Goal: Task Accomplishment & Management: Use online tool/utility

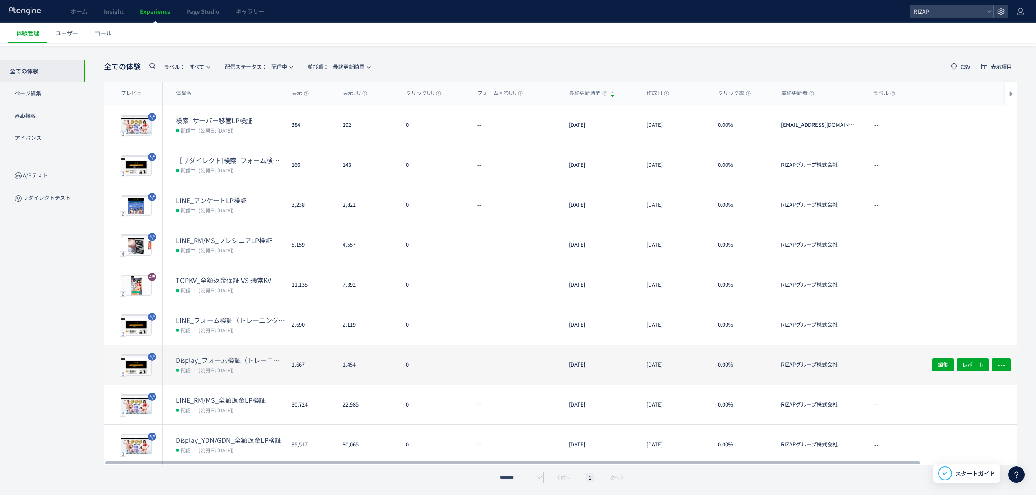
click at [203, 360] on dt "Display_フォーム検証（トレーニング体験なし・オンラインカウンセリング訴求）(copy)" at bounding box center [230, 360] width 109 height 9
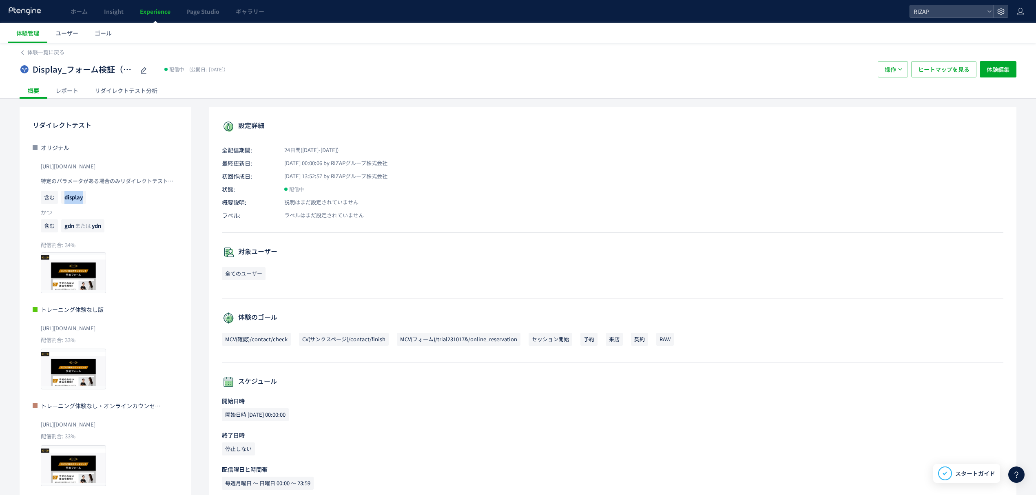
drag, startPoint x: 85, startPoint y: 195, endPoint x: 61, endPoint y: 200, distance: 24.5
click at [61, 200] on span "display" at bounding box center [73, 197] width 25 height 13
copy span "display"
drag, startPoint x: 75, startPoint y: 225, endPoint x: 65, endPoint y: 227, distance: 10.4
click at [65, 227] on span "gdn または ydn" at bounding box center [82, 226] width 43 height 13
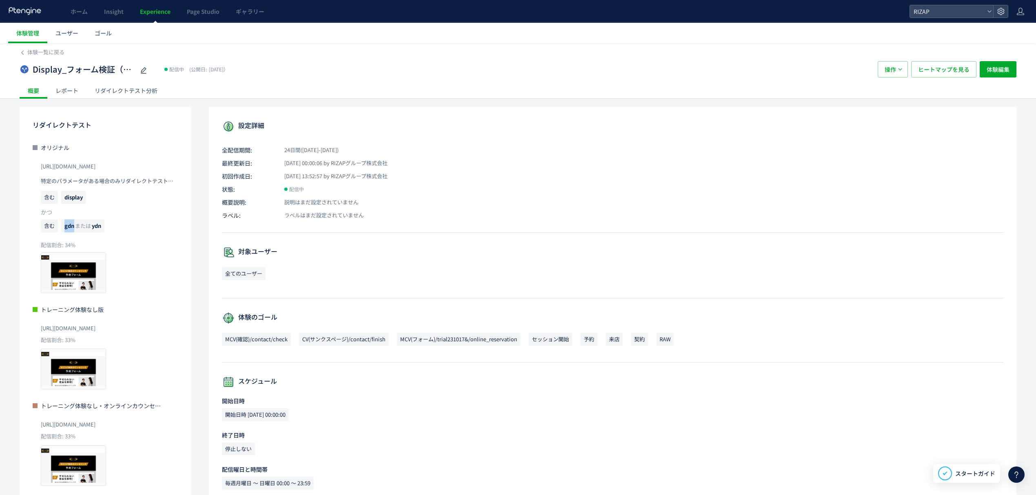
copy span "gdn"
drag, startPoint x: 102, startPoint y: 228, endPoint x: 91, endPoint y: 227, distance: 11.0
click at [91, 227] on p "含む gdn または ydn" at bounding box center [109, 228] width 137 height 17
copy span "ydn"
click at [48, 60] on div "Display_フォーム検証（トレーニング体験なし・オンラインカウンセリング訴求）(copy) 配信中 (公開日: 2025/09/16） 操作 ヒートマップ…" at bounding box center [518, 69] width 997 height 26
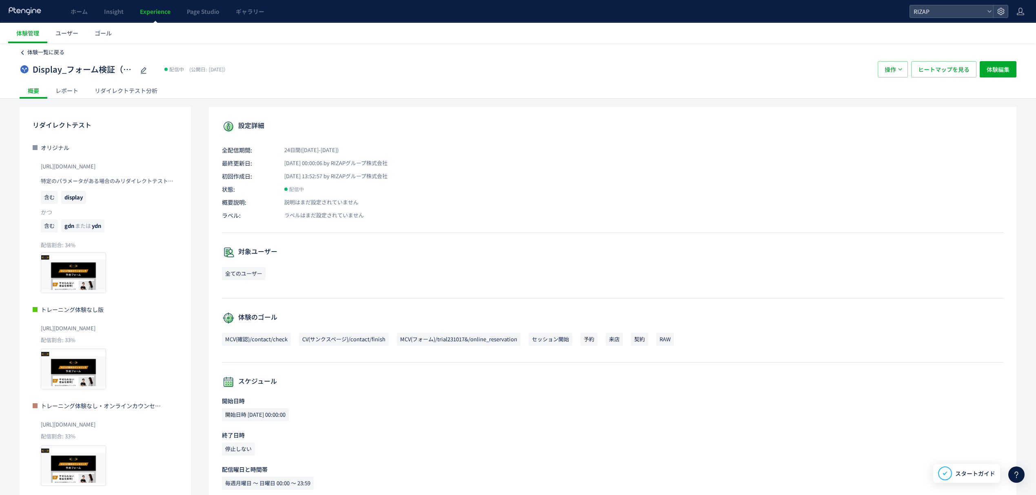
click at [47, 51] on span "体験一覧に戻る" at bounding box center [45, 52] width 37 height 8
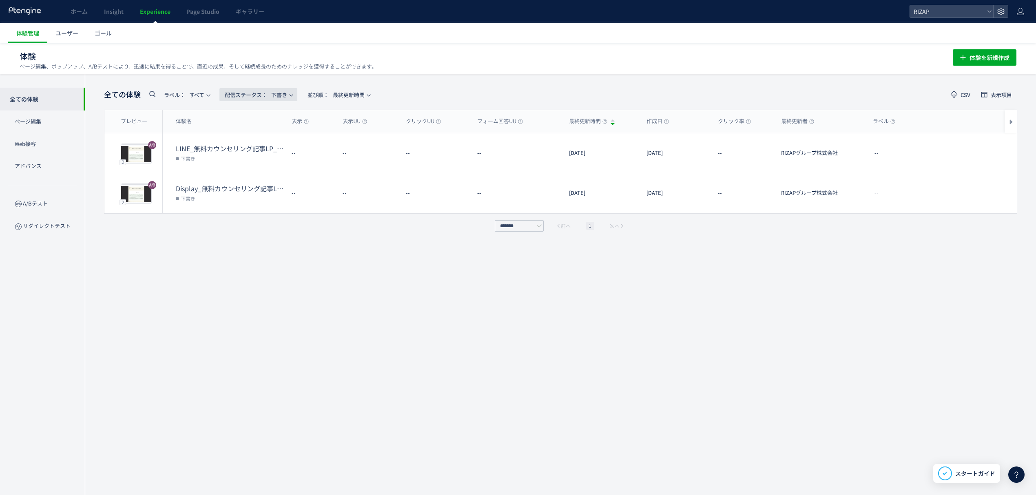
click at [276, 93] on span "配信ステータス​： 下書き" at bounding box center [256, 94] width 62 height 13
click at [262, 129] on li "配信中" at bounding box center [260, 132] width 33 height 15
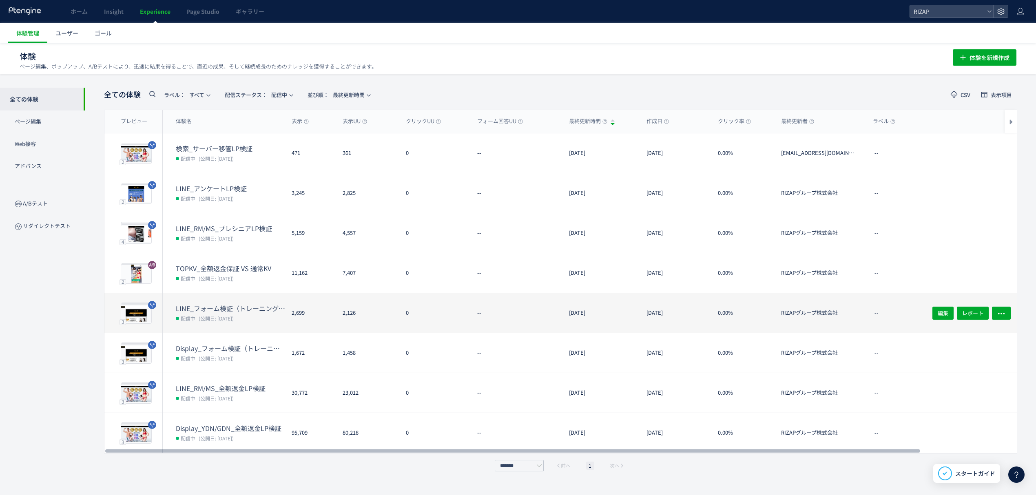
click at [247, 317] on dd "配信中 (公開日: 2025/09/16)" at bounding box center [230, 318] width 109 height 11
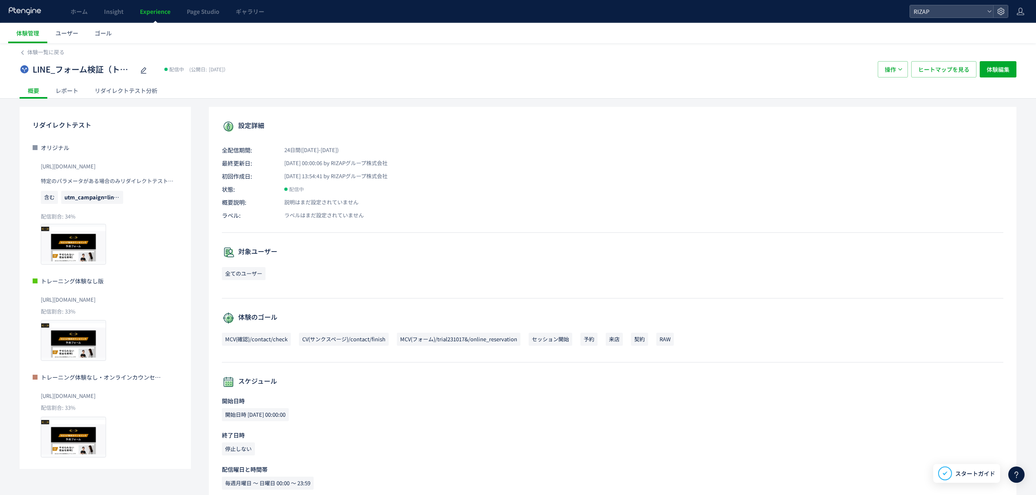
click at [72, 92] on div "レポート" at bounding box center [66, 90] width 39 height 16
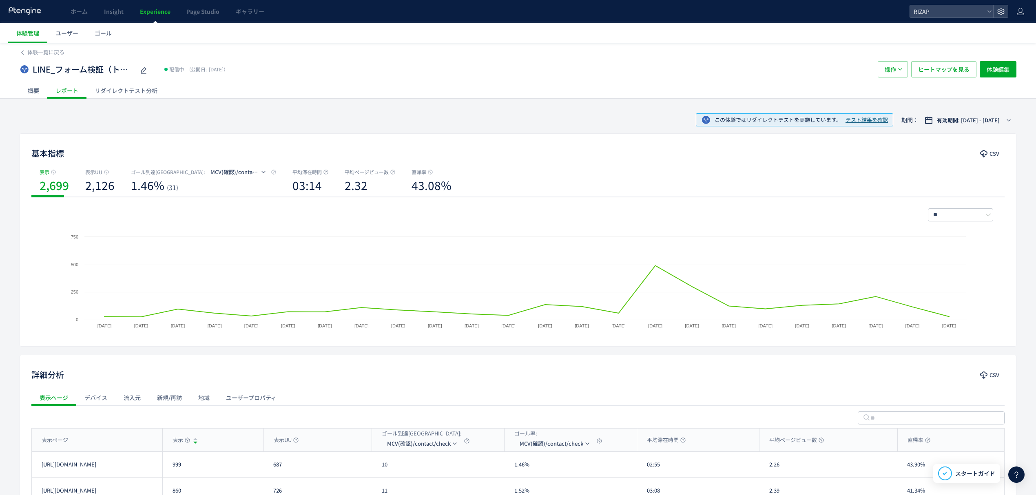
click at [32, 91] on div "概要" at bounding box center [34, 90] width 28 height 16
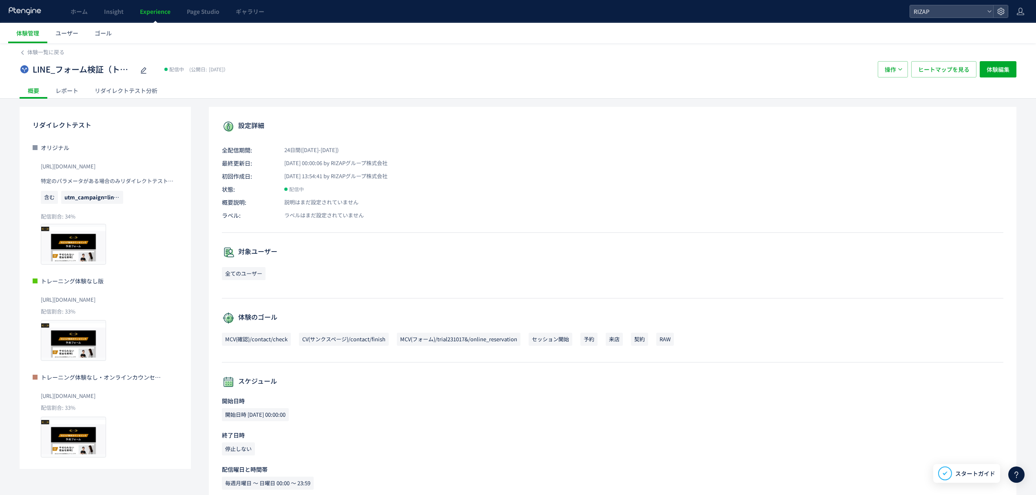
click at [984, 79] on div "LINE_フォーム検証（トレーニング体験なし・オンラインカウンセリング訴求）(copy)(copy) 配信中 (公開日: 2025/09/16） 操作 ヒート…" at bounding box center [518, 69] width 997 height 26
click at [997, 69] on span "体験編集" at bounding box center [998, 69] width 23 height 16
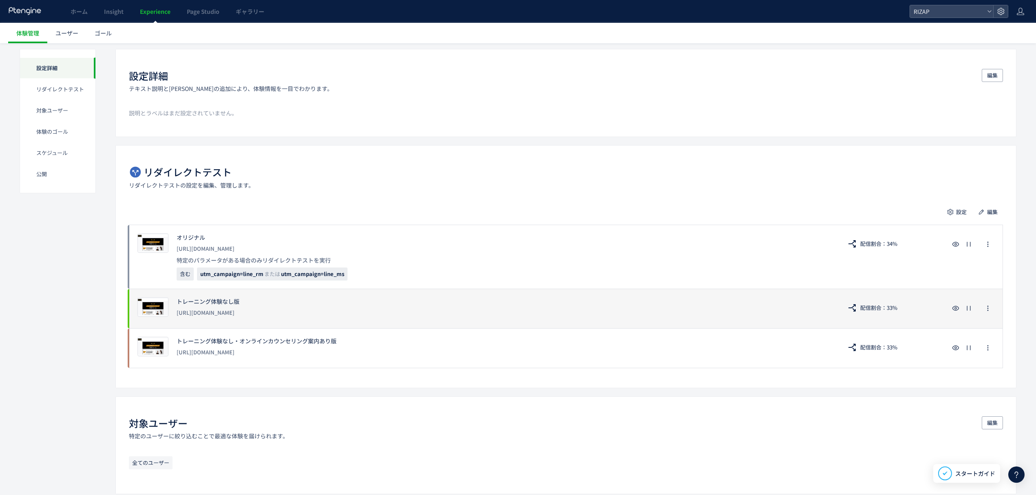
scroll to position [54, 0]
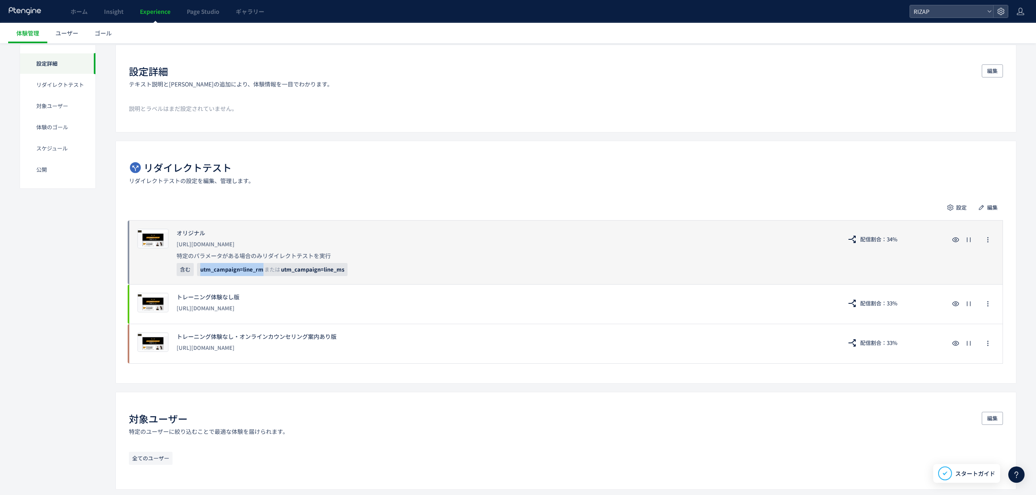
drag, startPoint x: 262, startPoint y: 270, endPoint x: 199, endPoint y: 271, distance: 62.9
click at [199, 271] on span "utm_campaign=line_rm または utm_campaign=line_ms" at bounding box center [272, 269] width 151 height 13
copy span "utm_campaign=line_rm"
drag, startPoint x: 345, startPoint y: 269, endPoint x: 281, endPoint y: 277, distance: 64.5
click at [281, 277] on div "プレビュー オリジナル https://www.rizap.jp/contact/trial231017 特定のパラメータがある場合のみリダイレクトテストを実…" at bounding box center [566, 252] width 874 height 64
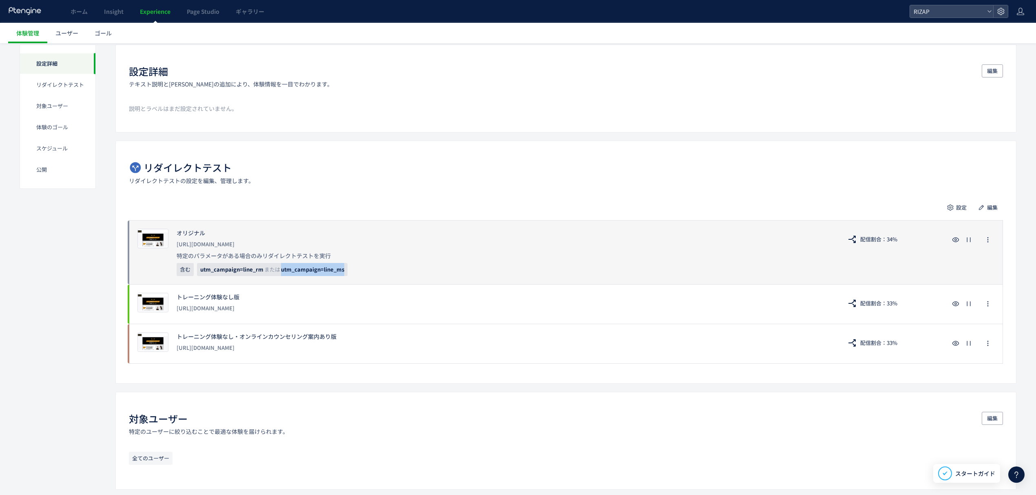
copy span "utm_campaign=line_ms"
drag, startPoint x: 264, startPoint y: 270, endPoint x: 201, endPoint y: 273, distance: 62.9
click at [201, 273] on span "utm_campaign=line_rm または utm_campaign=line_ms" at bounding box center [272, 269] width 151 height 13
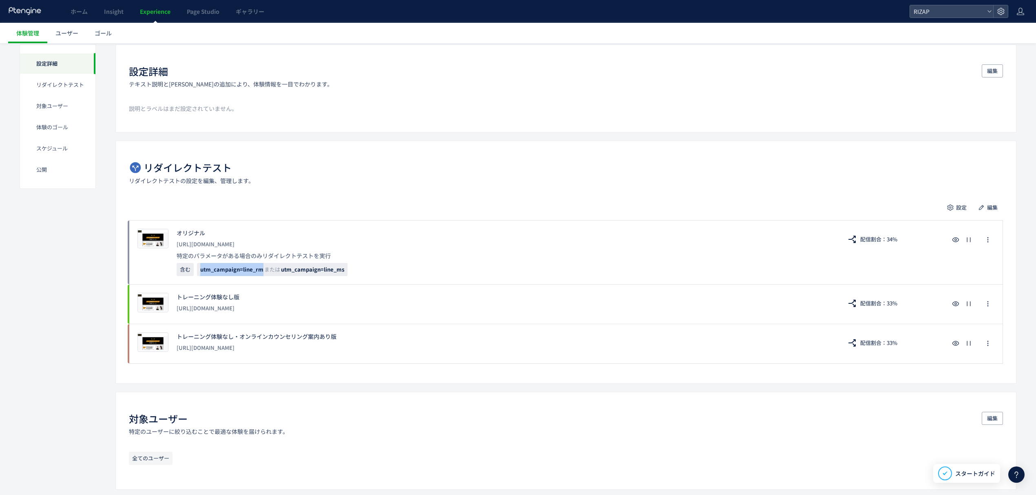
copy span "utm_campaign=line_rm"
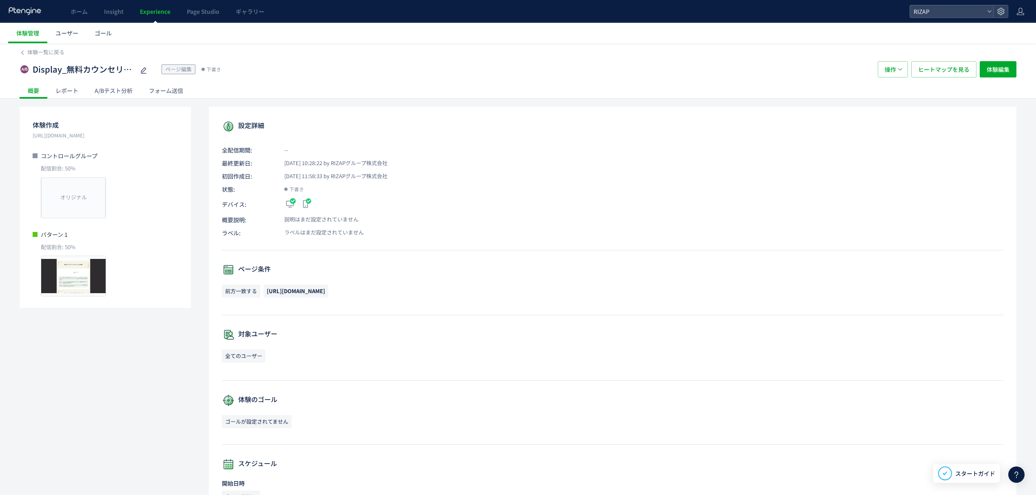
click at [71, 90] on div "レポート" at bounding box center [66, 90] width 39 height 16
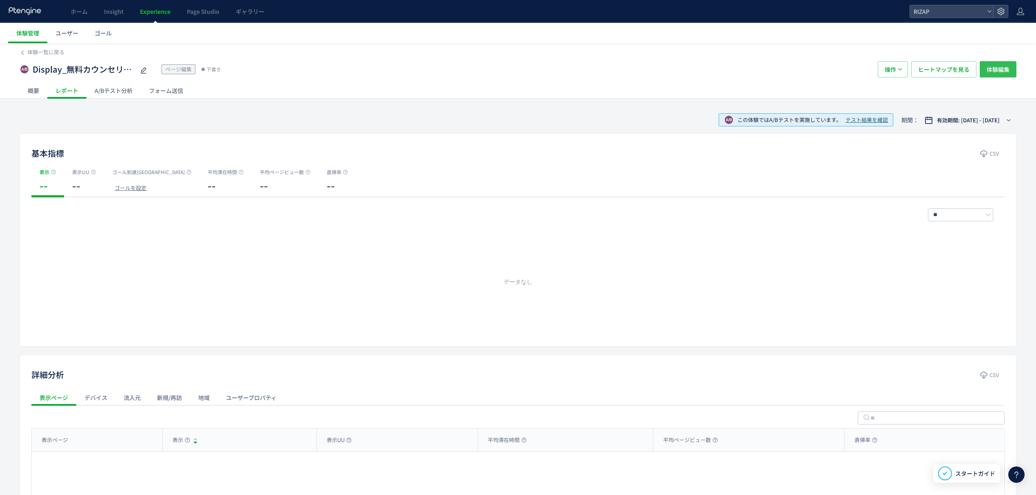
click at [1007, 63] on span "体験編集" at bounding box center [998, 69] width 23 height 16
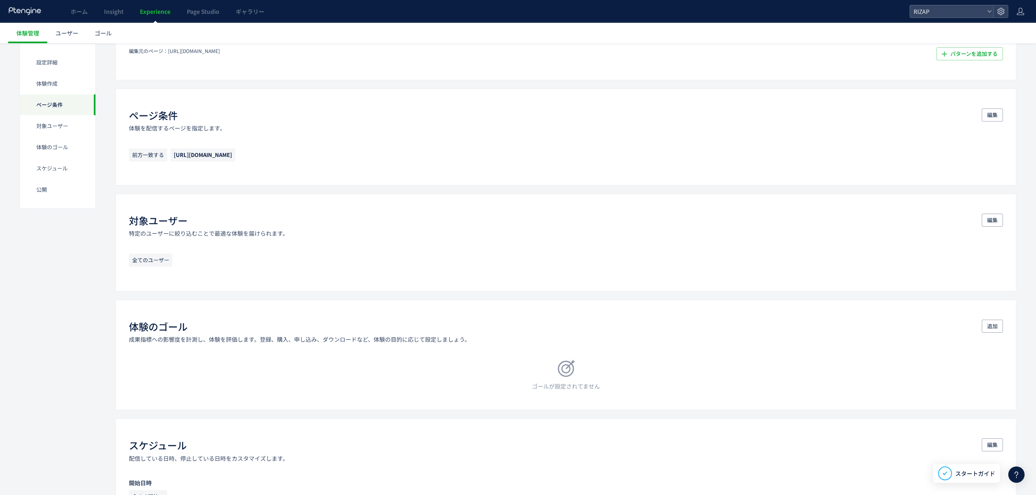
scroll to position [311, 0]
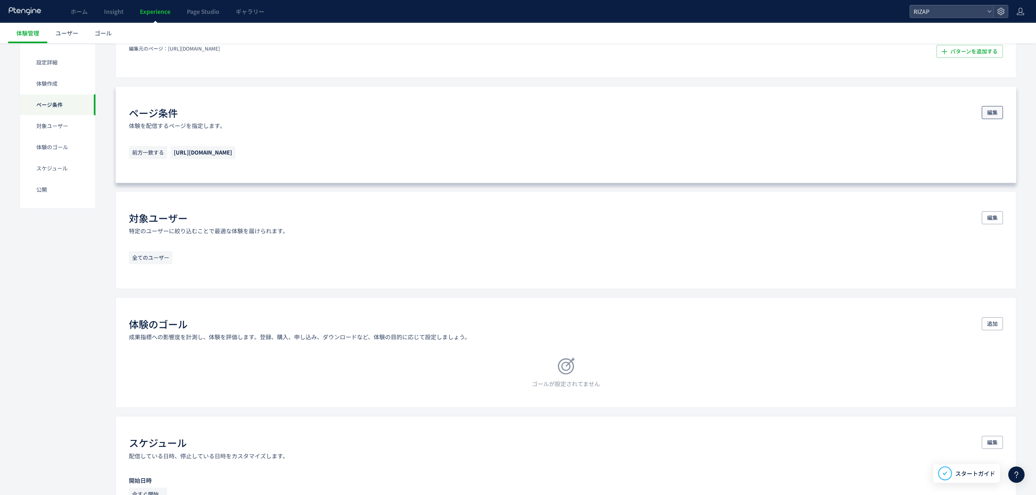
click at [998, 113] on span "編集" at bounding box center [993, 112] width 11 height 13
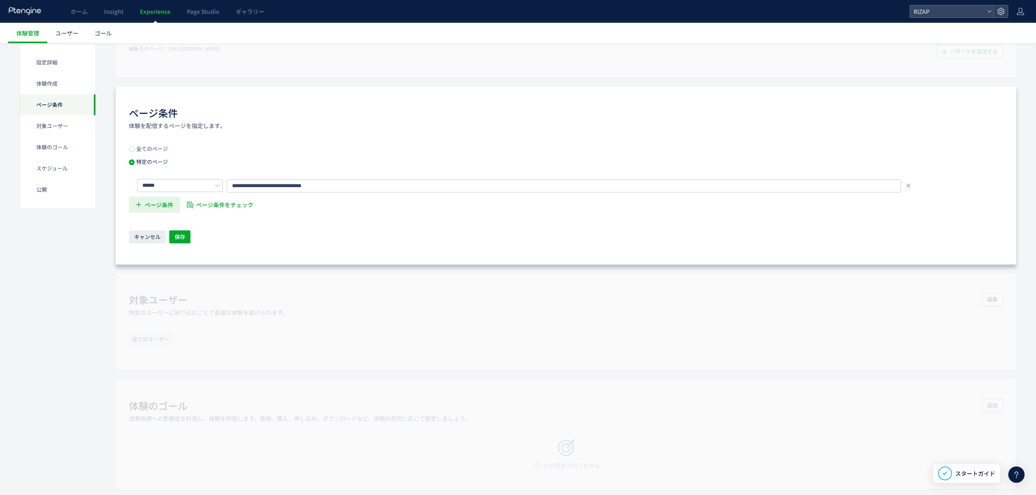
click at [164, 204] on span "ページ条件" at bounding box center [159, 205] width 29 height 16
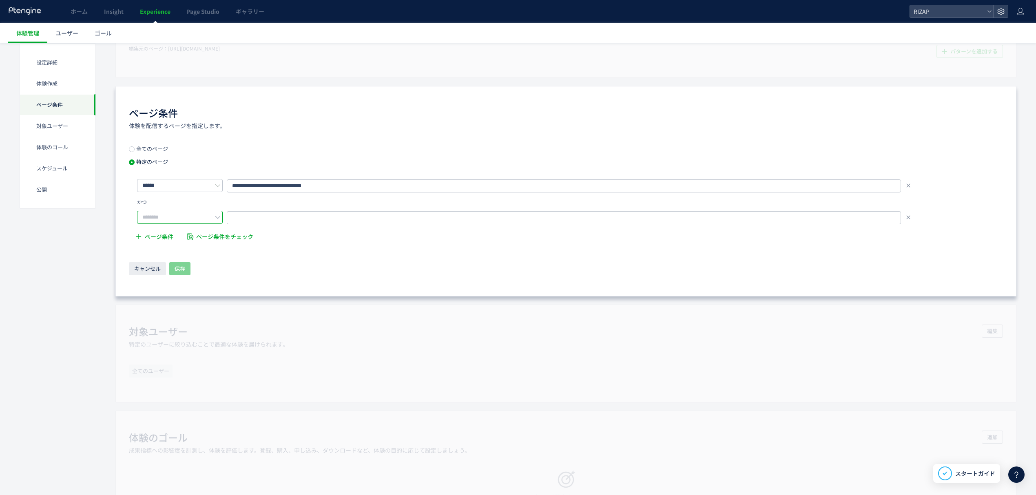
click at [201, 220] on input "text" at bounding box center [180, 217] width 86 height 13
click at [183, 235] on li "含む" at bounding box center [183, 239] width 90 height 14
type input "**"
click at [252, 219] on span "URLを1つずつ入力または複数貼り付け" at bounding box center [279, 218] width 92 height 12
type input "*******"
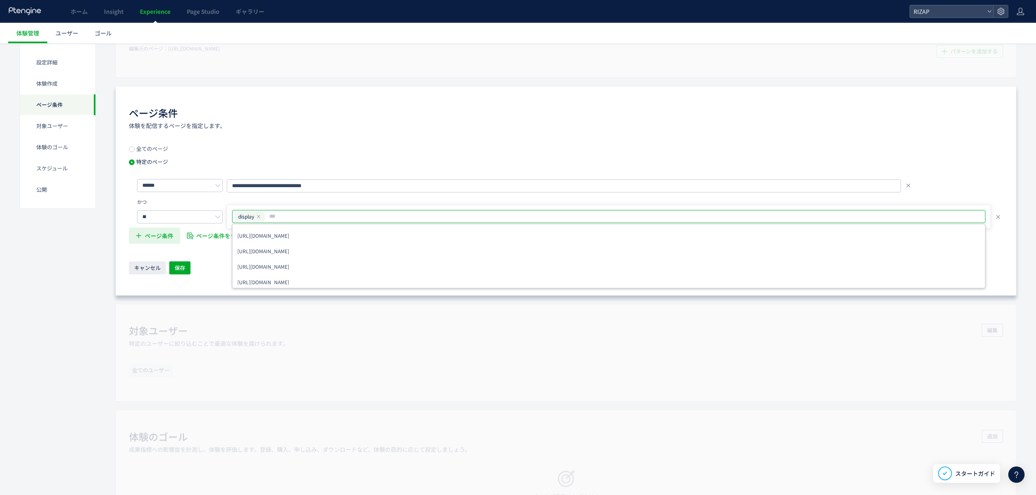
click at [156, 238] on span "ページ条件" at bounding box center [159, 236] width 29 height 16
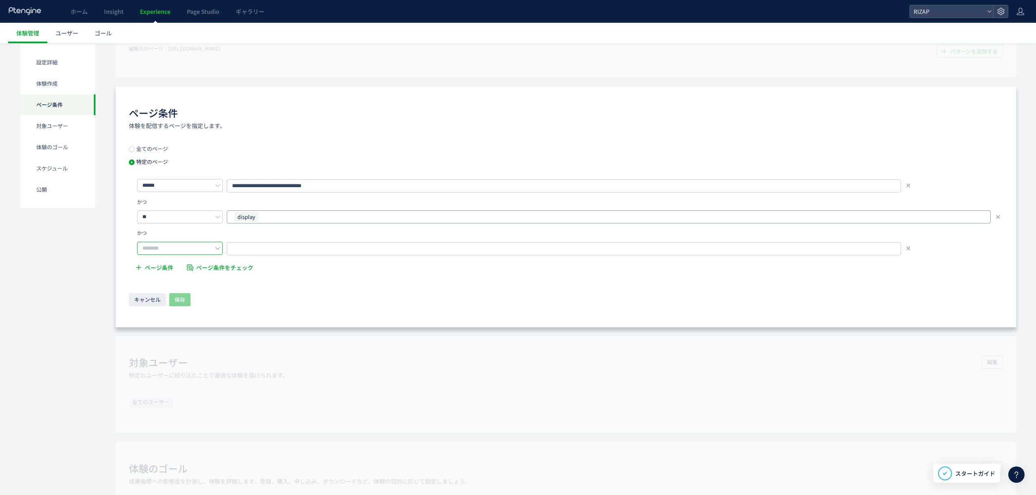
click at [162, 251] on input "text" at bounding box center [180, 248] width 86 height 13
click at [154, 269] on span "含む" at bounding box center [151, 270] width 11 height 8
type input "**"
click at [325, 250] on span "URLを1つずつ入力または複数貼り付け" at bounding box center [279, 249] width 92 height 12
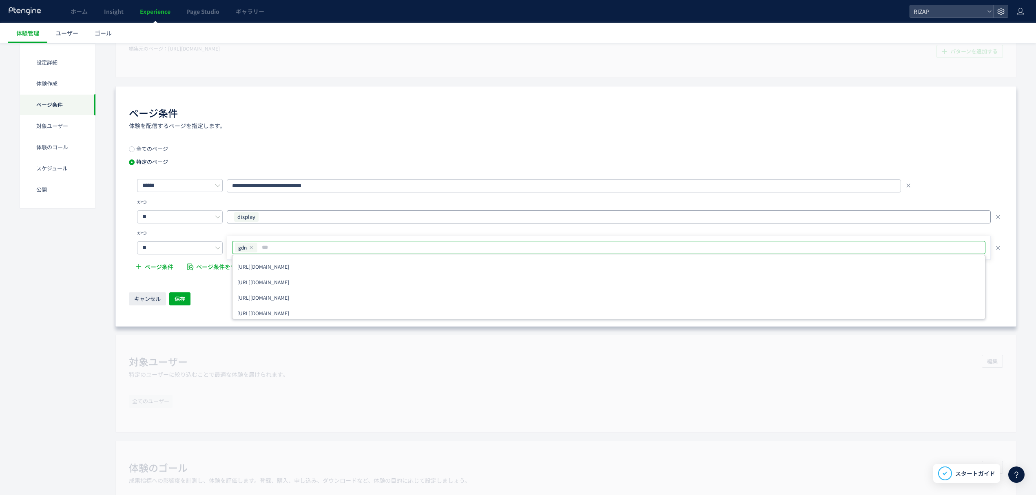
click at [273, 252] on input "text" at bounding box center [620, 248] width 718 height 10
paste input "***"
type input "***"
click at [206, 299] on div "キャンセル 保存" at bounding box center [566, 300] width 874 height 14
click at [189, 299] on button "保存" at bounding box center [179, 299] width 21 height 13
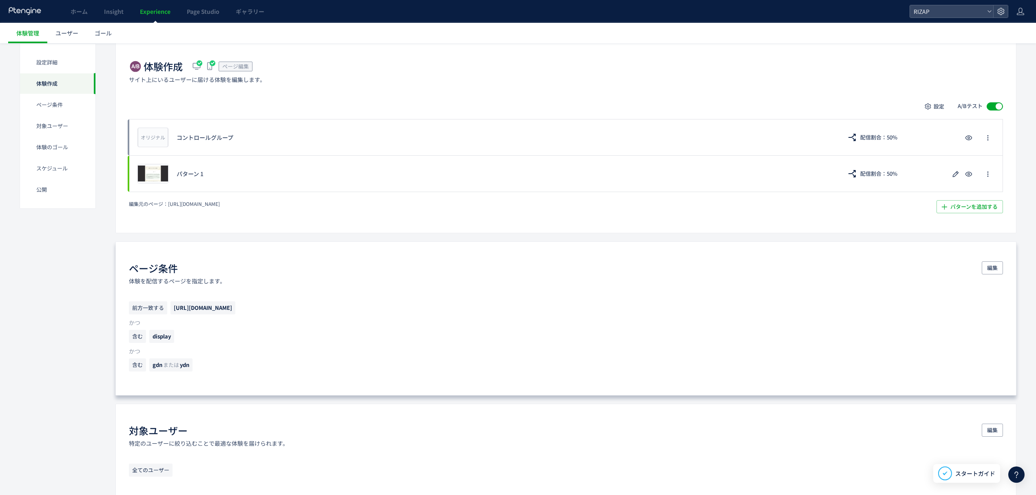
scroll to position [122, 0]
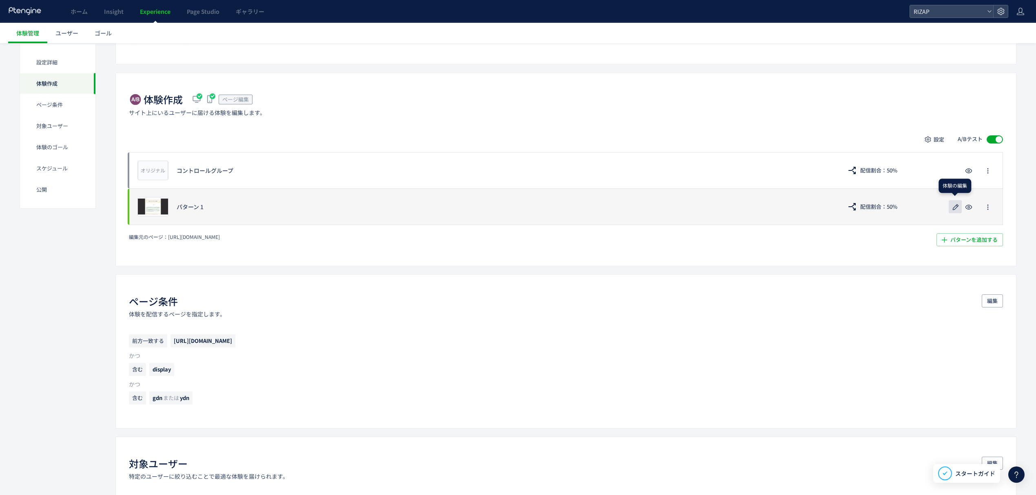
click at [951, 211] on icon "button" at bounding box center [956, 207] width 10 height 10
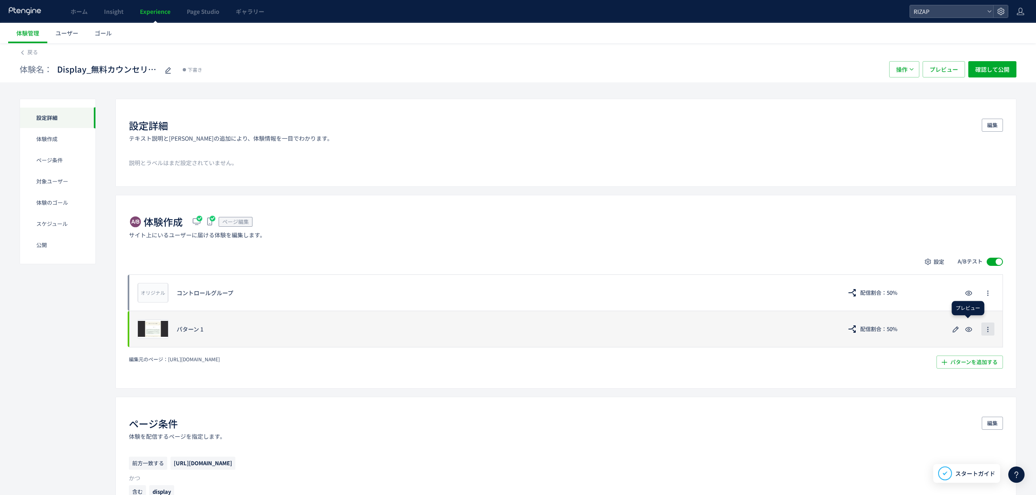
click at [989, 331] on icon "button" at bounding box center [988, 329] width 7 height 7
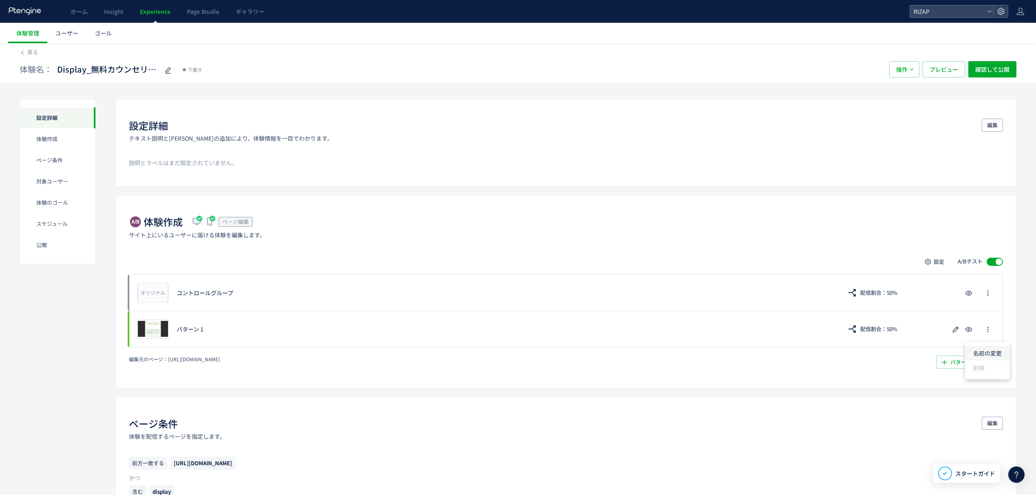
click at [992, 351] on li "名前の変更" at bounding box center [987, 353] width 45 height 15
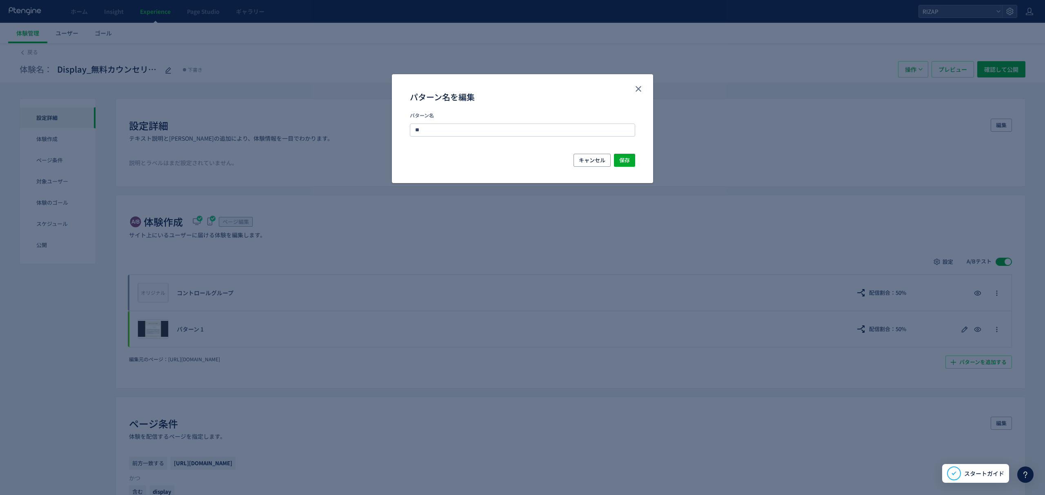
type input "*"
type input "**********"
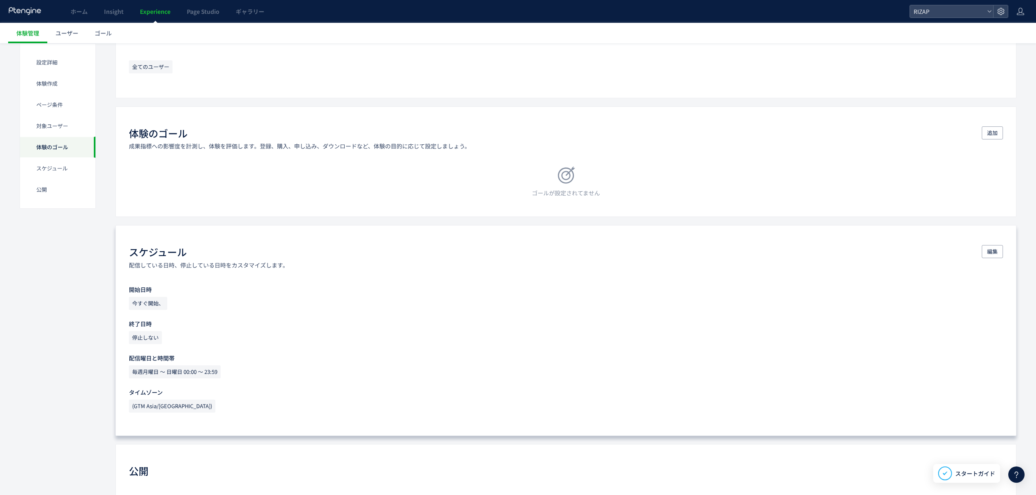
scroll to position [537, 0]
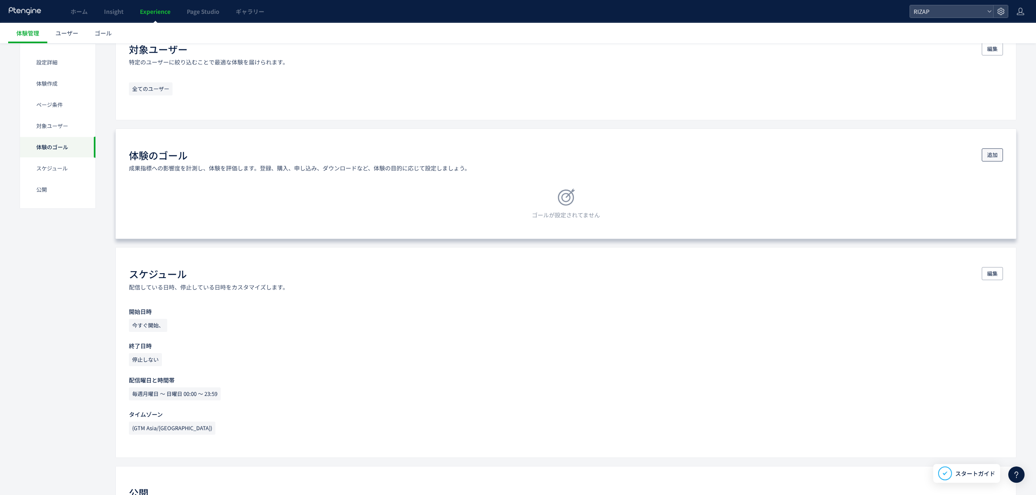
click at [999, 157] on button "追加" at bounding box center [992, 155] width 21 height 13
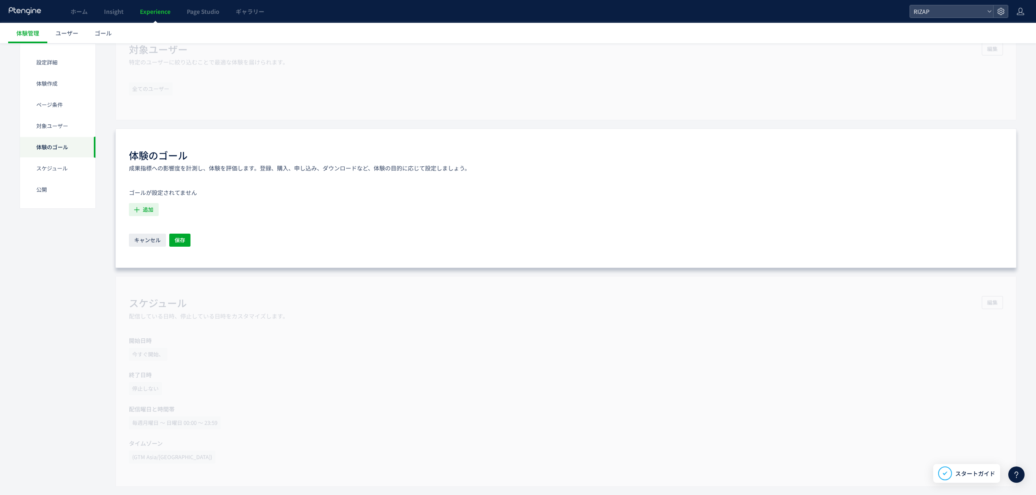
click at [150, 211] on span "追加" at bounding box center [148, 209] width 11 height 13
click at [182, 255] on icon "MCV(フォーム)/trial231017&/online_reservation" at bounding box center [181, 256] width 90 height 8
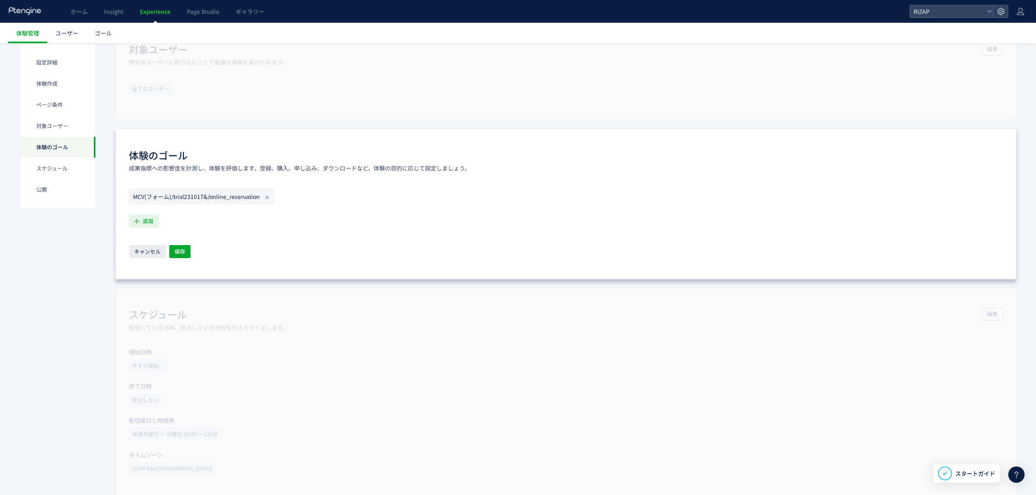
click at [144, 220] on span "追加" at bounding box center [148, 221] width 11 height 13
click at [162, 293] on icon "MCV(確認)/contact/check" at bounding box center [169, 293] width 66 height 8
click at [149, 224] on span "追加" at bounding box center [148, 221] width 11 height 13
drag, startPoint x: 197, startPoint y: 306, endPoint x: 193, endPoint y: 298, distance: 8.6
click at [197, 306] on icon "CV(サンクスページ)/contact/finish" at bounding box center [180, 306] width 89 height 8
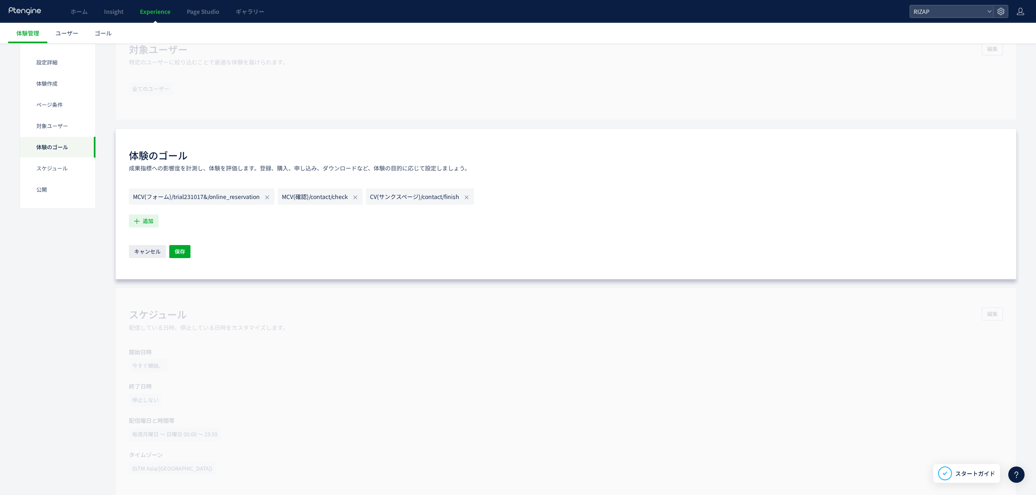
click at [141, 221] on button "追加" at bounding box center [144, 221] width 30 height 13
click at [167, 297] on li "RAW RAW 条件： イベント 「RAW」 が発生した場合 説明： google sheetからインポートしたRAW user状況です。" at bounding box center [207, 303] width 148 height 13
click at [140, 220] on icon "button" at bounding box center [137, 221] width 9 height 9
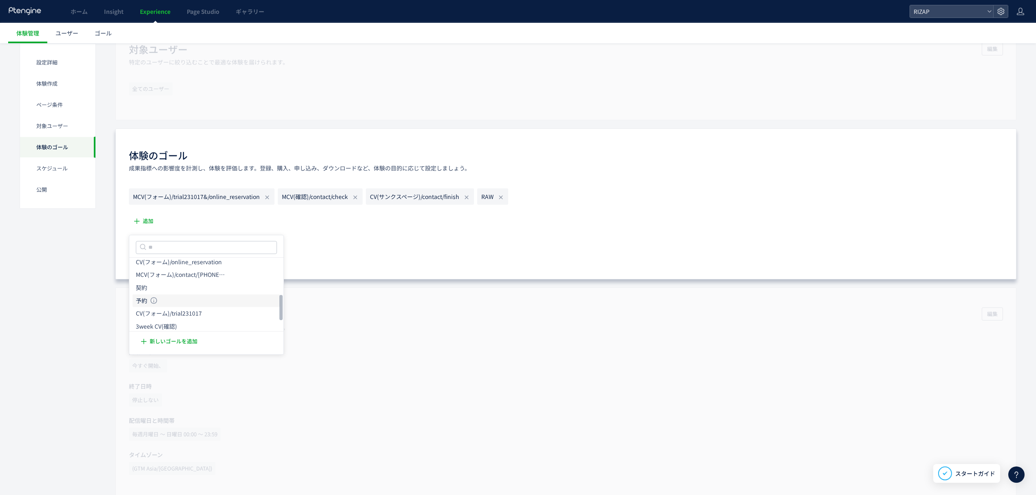
click at [165, 302] on li "予約 予約 条件： イベント 「予約」 が発生した場合 説明： google sheetからインポートしたオフライン予約状況です。" at bounding box center [207, 301] width 148 height 13
click at [144, 223] on span "追加" at bounding box center [148, 221] width 11 height 13
click at [177, 293] on li "来店 来店 条件： イベント 「来店」 が発生した場合 説明： google sheetからインポートしたオフライン来店状況です。" at bounding box center [207, 290] width 148 height 13
click at [147, 223] on span "追加" at bounding box center [148, 221] width 11 height 13
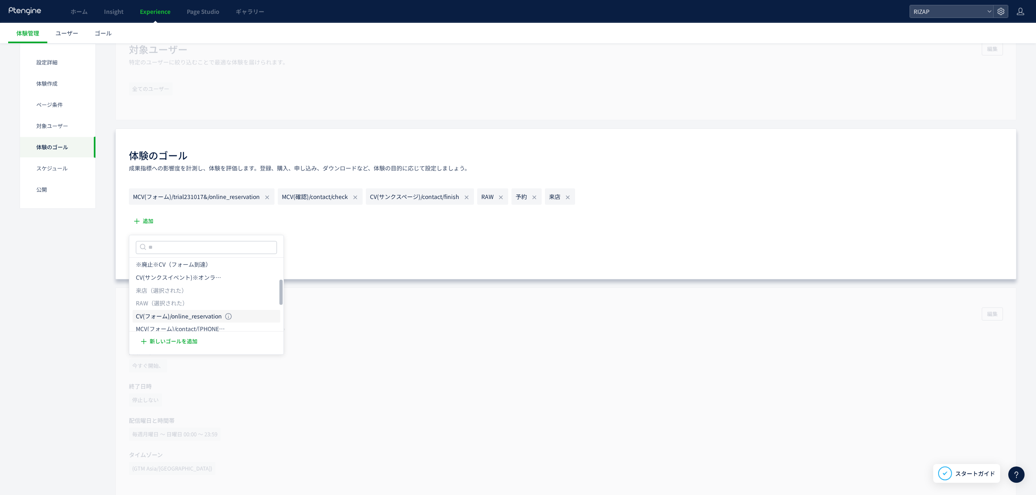
scroll to position [109, 0]
click at [159, 286] on li "契約 契約 条件： イベント 「契約」 が発生した場合 説明： google sheetからインポートしたオフライン契約状況です。" at bounding box center [207, 288] width 148 height 13
click at [145, 216] on div "MCV(フォーム)/trial231017&/online_reservation MCV(確認)/contact/check CV(サンクスページ)/con…" at bounding box center [566, 224] width 874 height 71
click at [144, 223] on span "追加" at bounding box center [148, 221] width 11 height 13
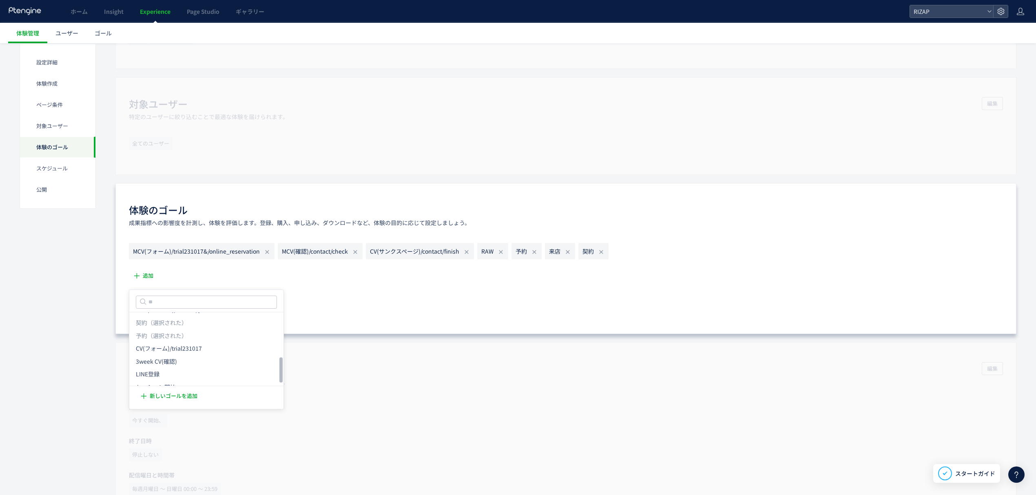
scroll to position [139, 0]
click at [160, 373] on icon "セッション開始" at bounding box center [156, 377] width 40 height 8
click at [185, 311] on span "保存" at bounding box center [180, 306] width 11 height 13
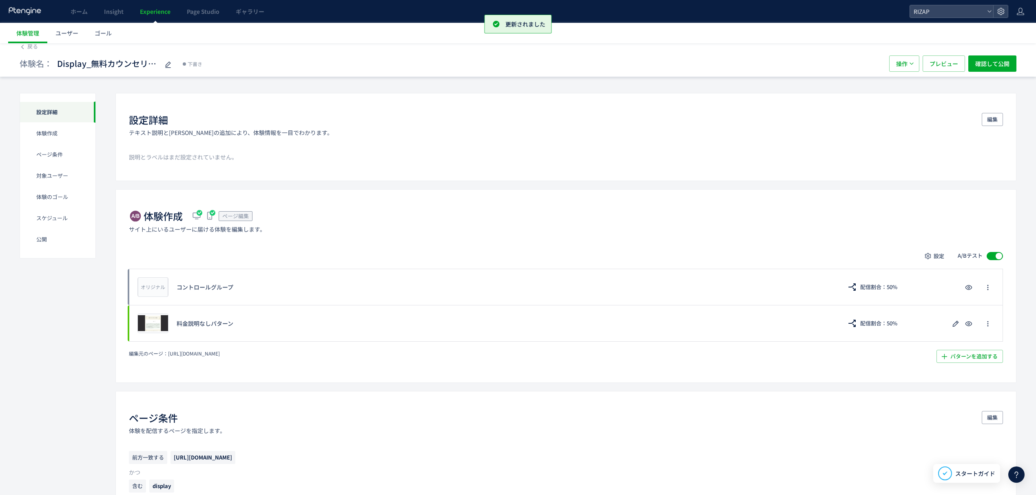
scroll to position [0, 0]
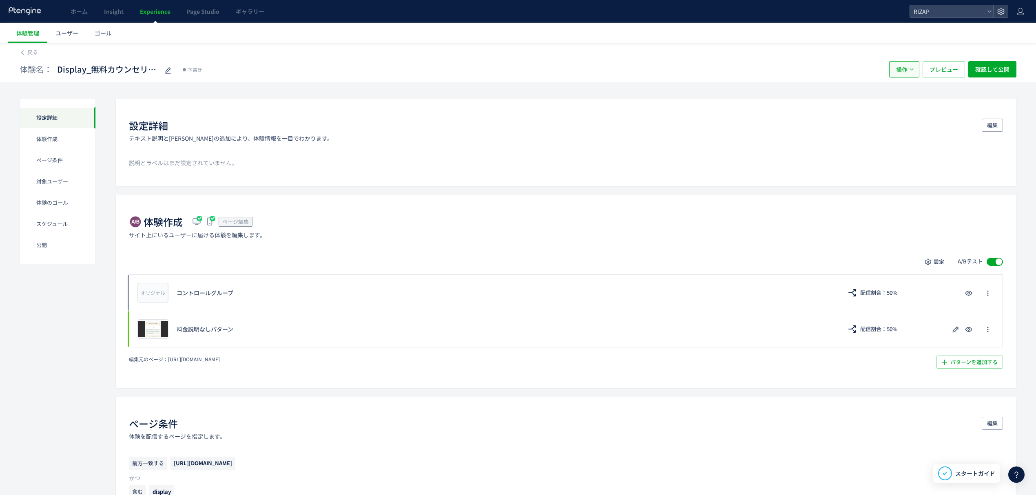
click at [903, 71] on span "操作" at bounding box center [902, 69] width 11 height 16
click at [899, 95] on li "複製" at bounding box center [904, 94] width 28 height 15
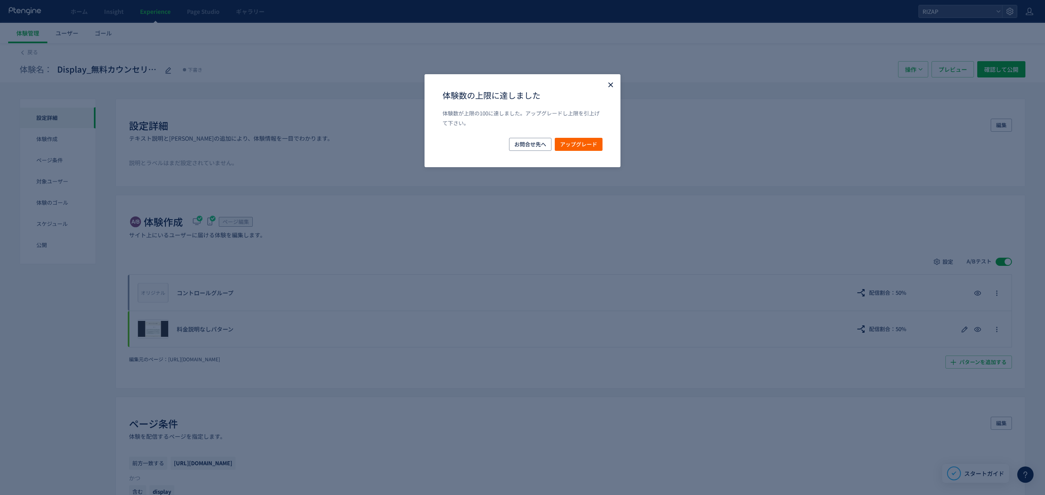
click at [606, 87] on icon "Close" at bounding box center [610, 85] width 8 height 8
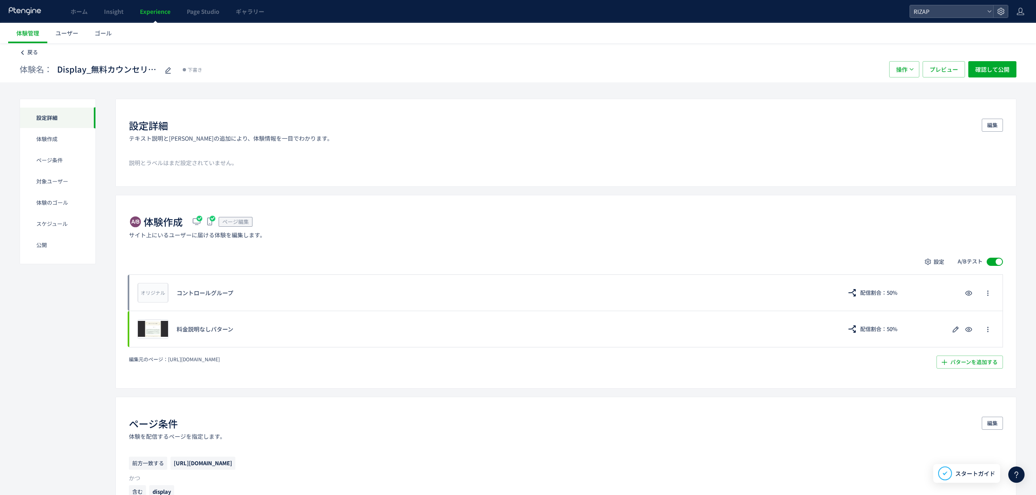
click at [27, 54] on link "戻る" at bounding box center [29, 53] width 18 height 8
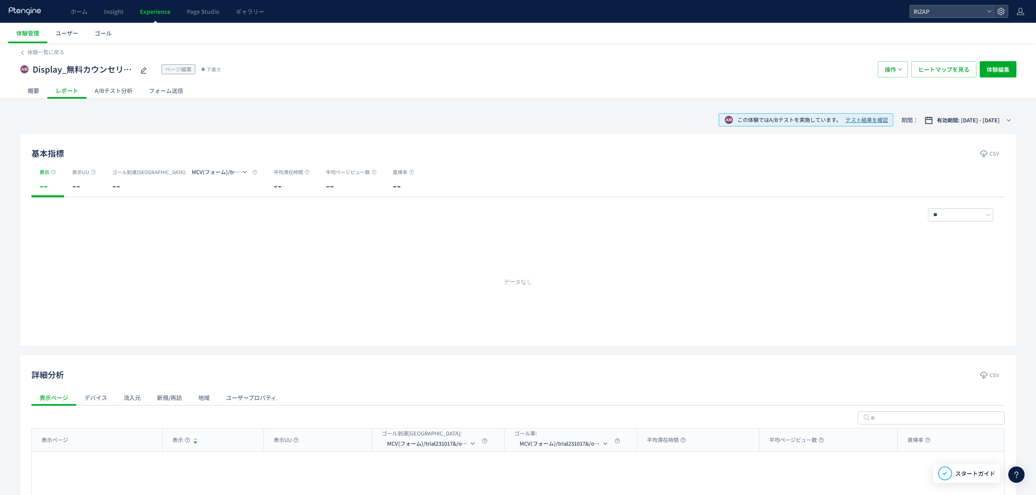
click at [167, 12] on span "Experience" at bounding box center [155, 11] width 31 height 8
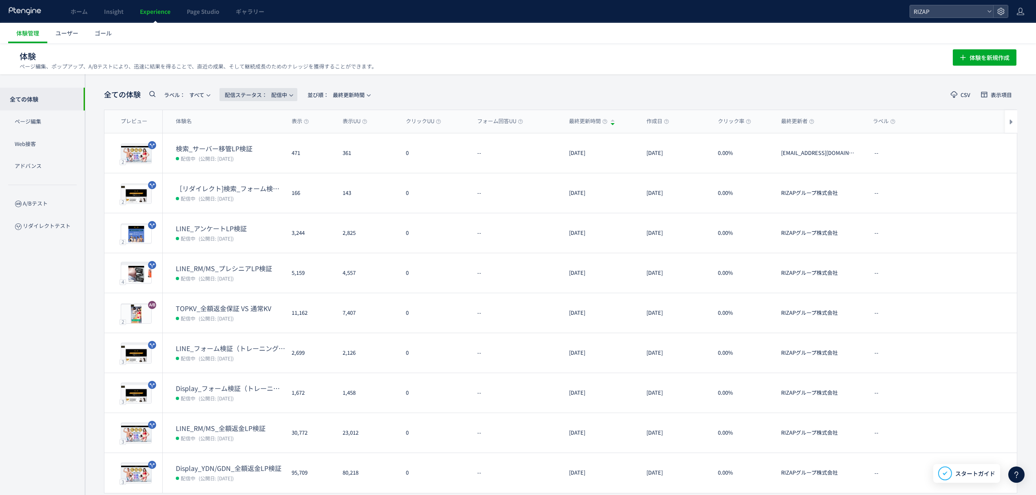
click at [279, 93] on span "配信ステータス​： 配信中" at bounding box center [256, 94] width 62 height 13
click at [264, 131] on li "配信中" at bounding box center [260, 132] width 33 height 15
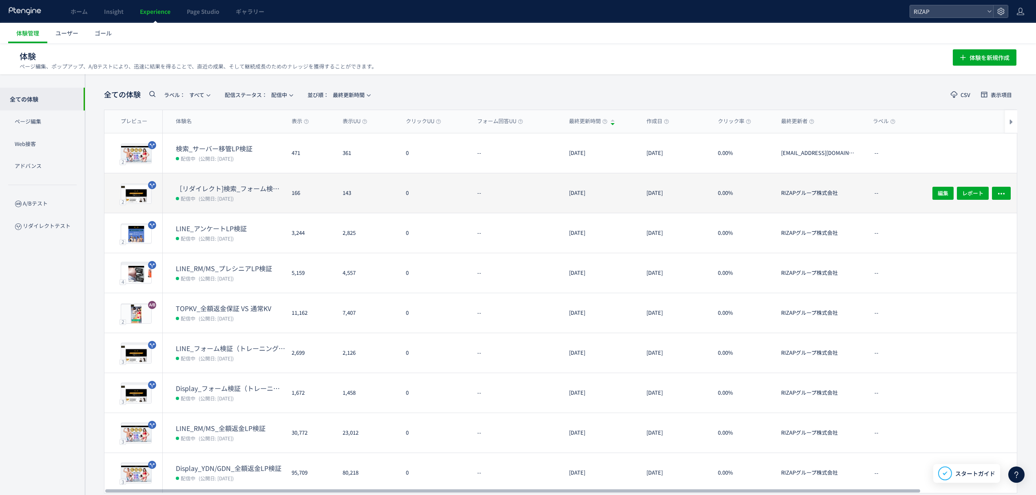
click at [221, 185] on dt "［リダイレクト]検索_フォーム検証（トレーニング体験なし・オンラインカウンセリング訴求）" at bounding box center [230, 188] width 109 height 9
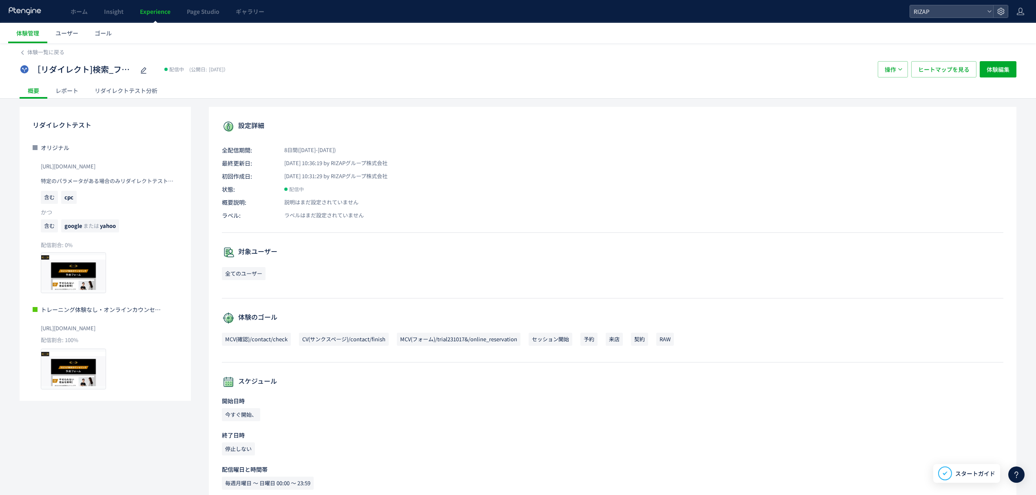
click at [78, 90] on div "レポート" at bounding box center [66, 90] width 39 height 16
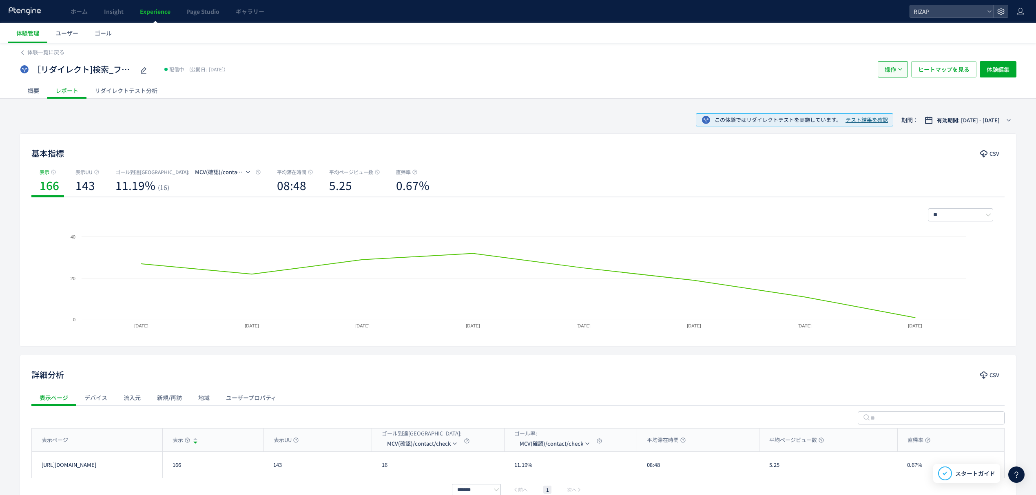
click at [887, 65] on span "操作" at bounding box center [890, 69] width 11 height 16
click at [893, 92] on li "停止" at bounding box center [893, 94] width 28 height 15
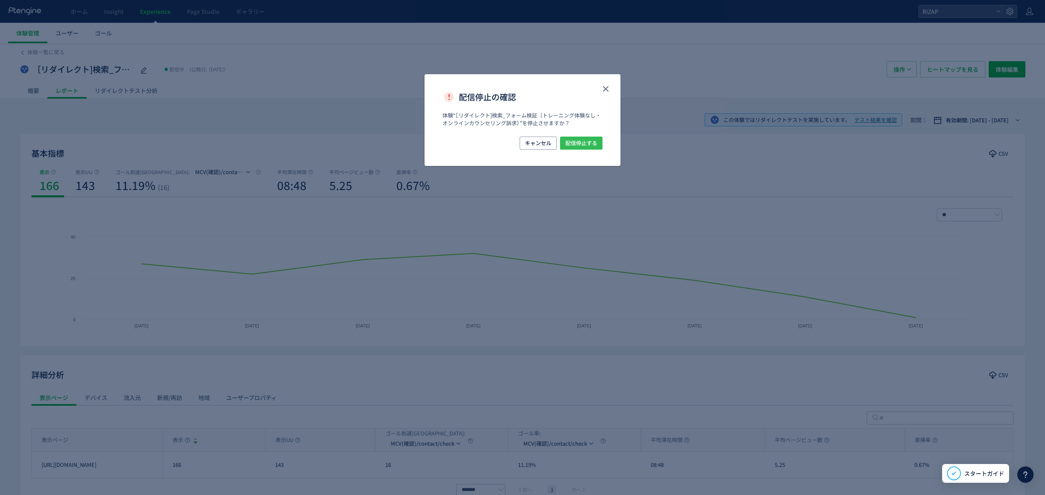
click at [585, 144] on span "配信停止する" at bounding box center [581, 143] width 32 height 13
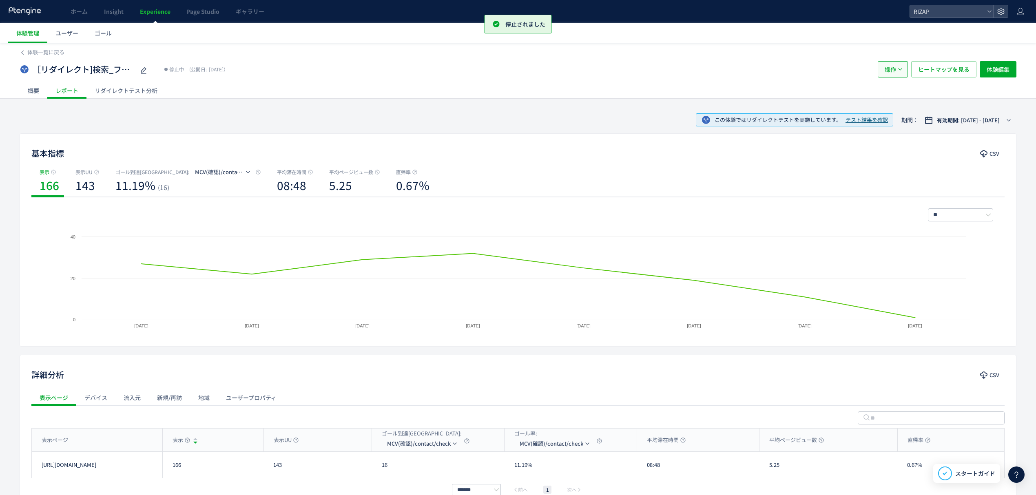
click at [885, 69] on span "操作" at bounding box center [890, 69] width 11 height 16
click at [885, 128] on li "削除" at bounding box center [893, 124] width 28 height 15
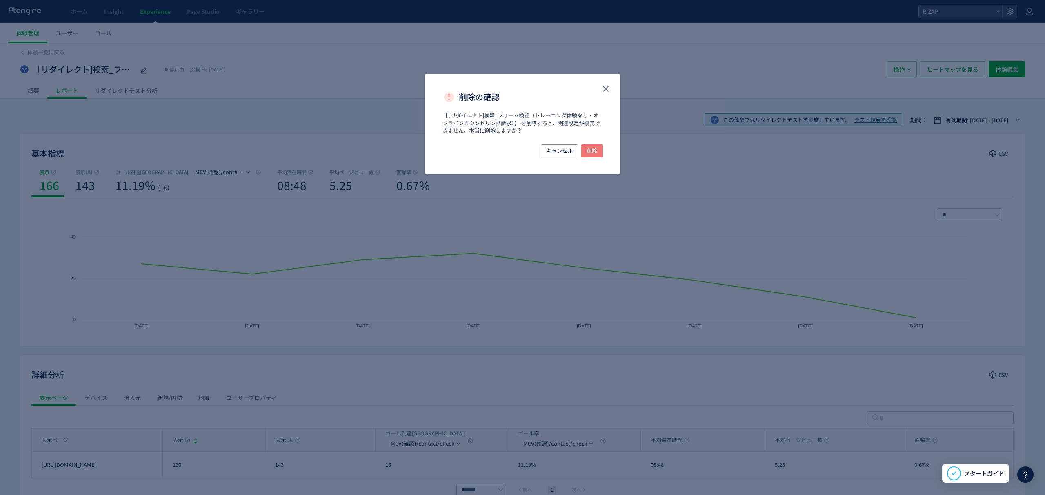
click at [596, 148] on span "削除" at bounding box center [591, 150] width 11 height 13
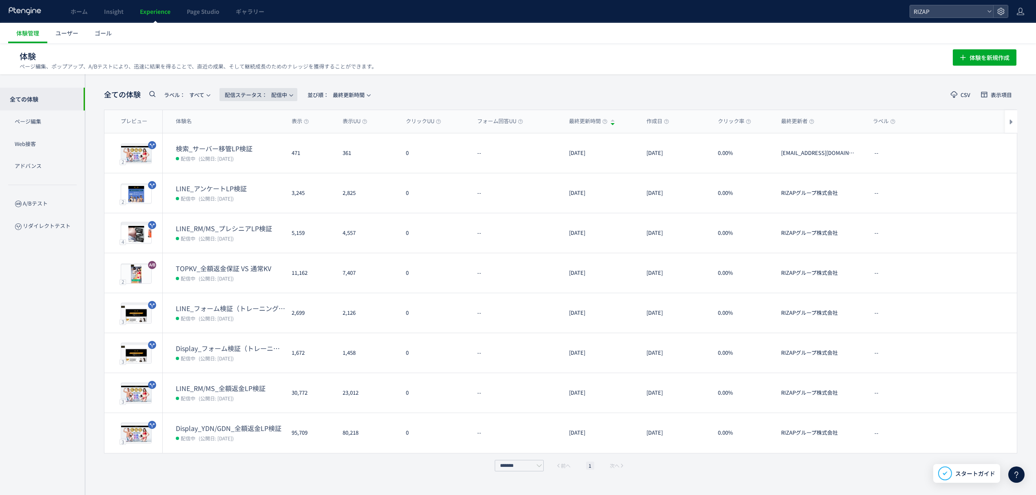
click at [282, 94] on span "配信ステータス​： 配信中" at bounding box center [256, 94] width 62 height 13
click at [250, 180] on li "下書き" at bounding box center [260, 176] width 33 height 15
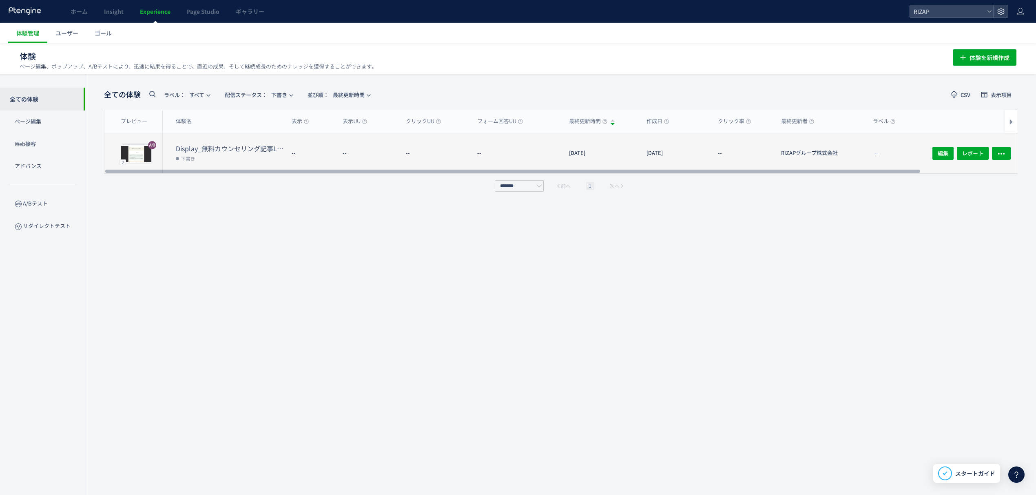
click at [248, 158] on dd "下書き" at bounding box center [230, 158] width 109 height 11
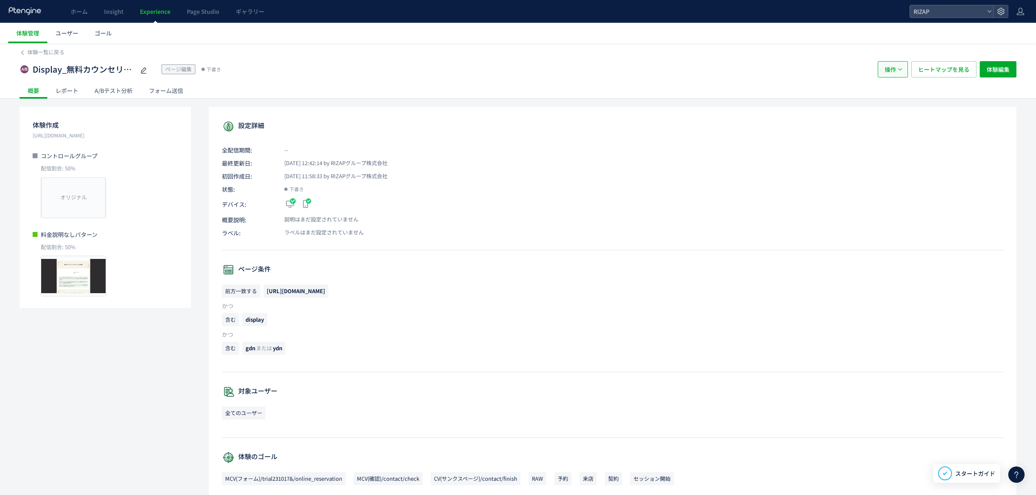
click at [903, 71] on button "操作" at bounding box center [893, 69] width 30 height 16
click at [892, 108] on li "複製" at bounding box center [893, 109] width 28 height 15
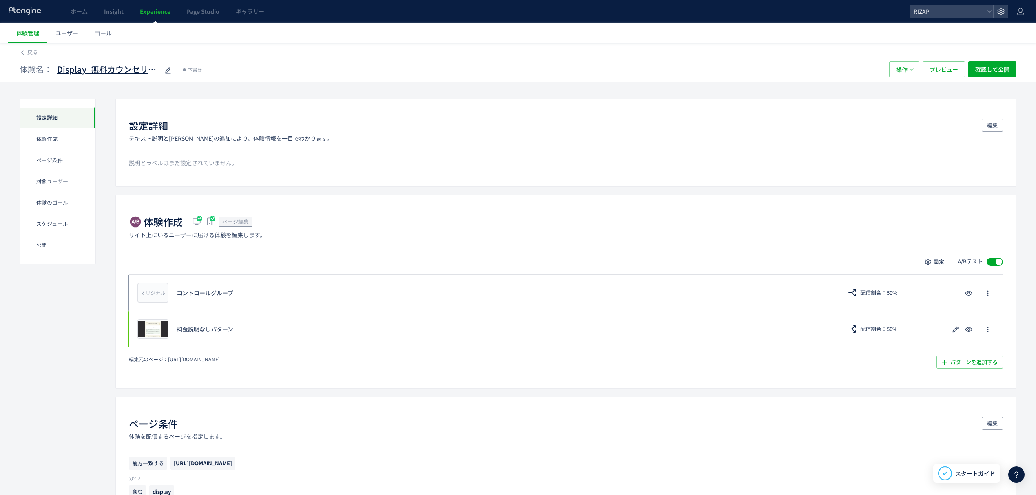
click at [104, 64] on span "Display_無料カウンセリング記事LP_料金説明ありVSなし版(copy)" at bounding box center [108, 70] width 102 height 12
click at [84, 69] on input "**********" at bounding box center [108, 70] width 102 height 16
type input "**********"
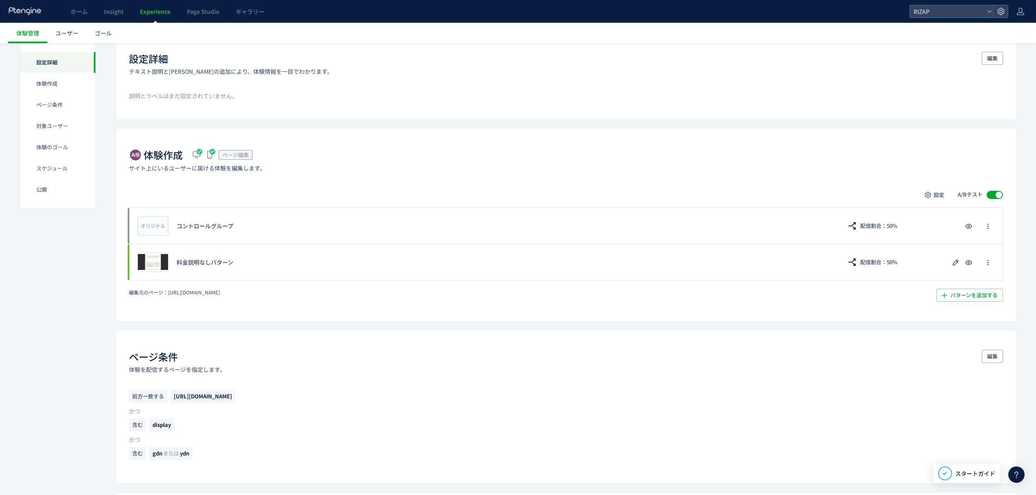
scroll to position [109, 0]
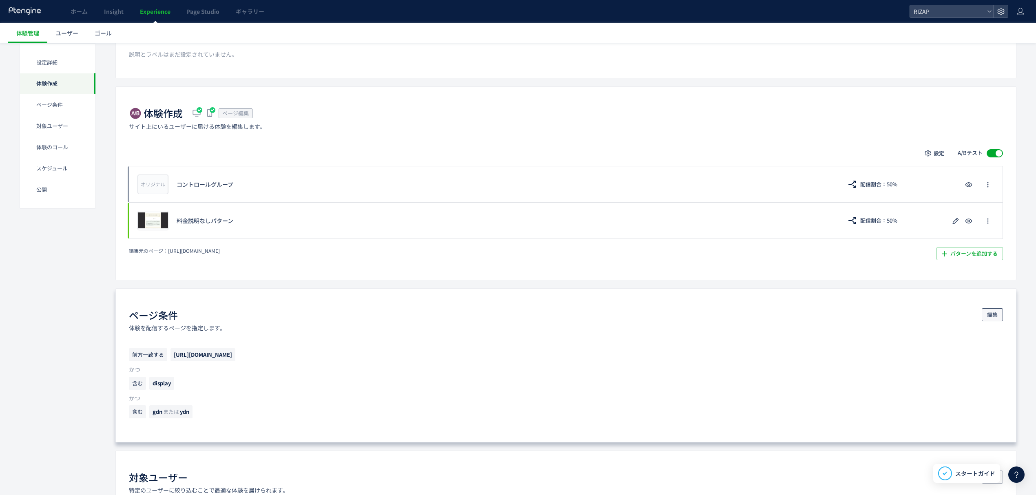
click at [993, 319] on span "編集" at bounding box center [993, 314] width 11 height 13
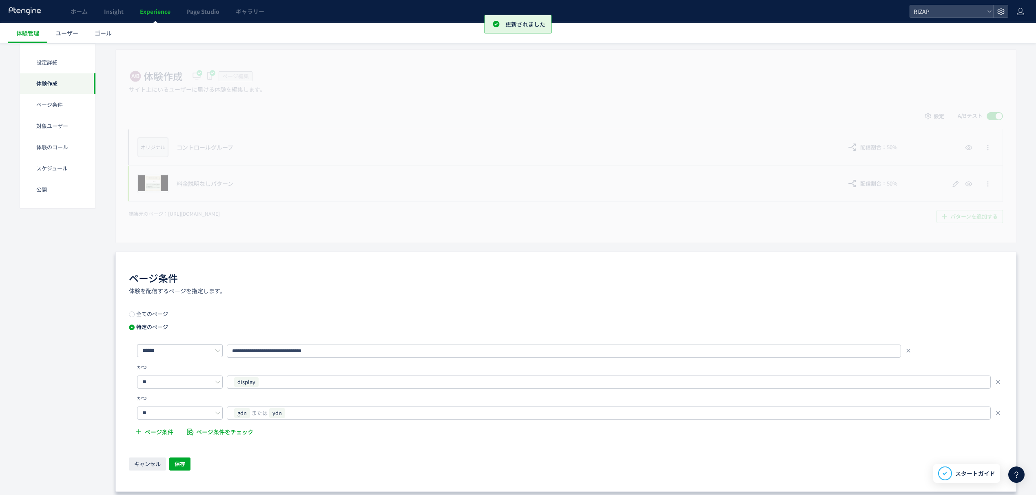
scroll to position [163, 0]
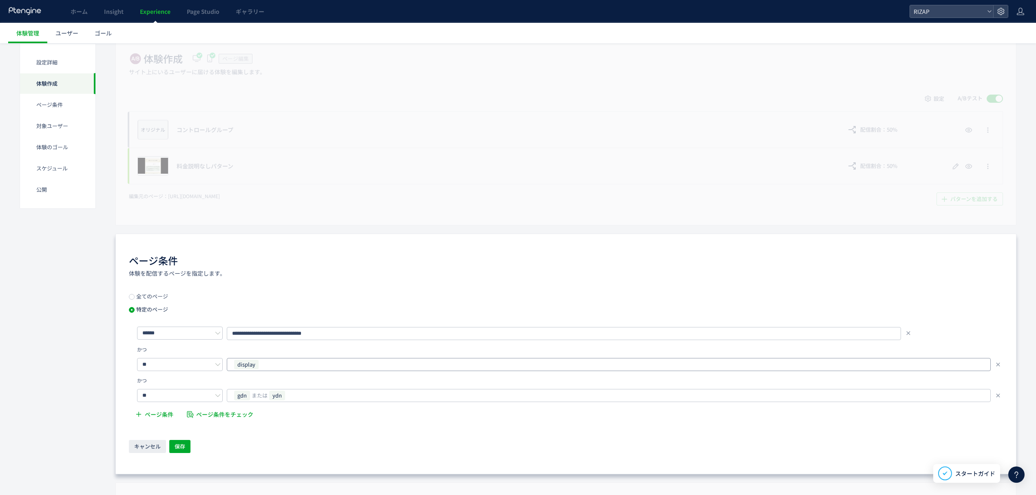
drag, startPoint x: 270, startPoint y: 369, endPoint x: 264, endPoint y: 369, distance: 5.7
click at [264, 369] on div "display" at bounding box center [605, 365] width 745 height 12
click at [258, 364] on icon at bounding box center [258, 364] width 5 height 5
click at [263, 369] on input "text" at bounding box center [609, 365] width 747 height 10
paste input "**********"
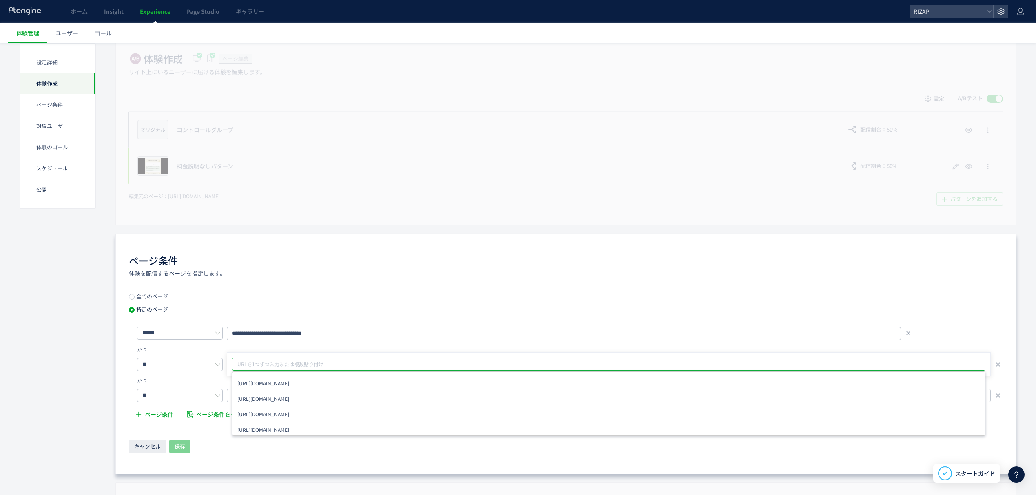
type input "**********"
click at [333, 369] on input "text" at bounding box center [644, 365] width 672 height 10
paste input "**********"
type input "**********"
click at [122, 399] on div "**********" at bounding box center [565, 354] width 901 height 241
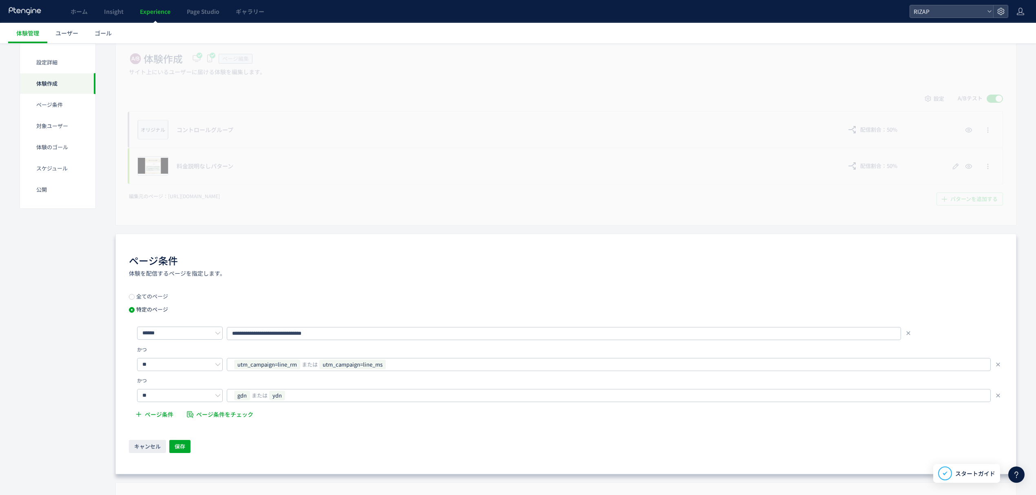
click at [994, 398] on div "** gdn または ydn" at bounding box center [570, 395] width 866 height 13
click at [998, 397] on icon at bounding box center [998, 396] width 7 height 7
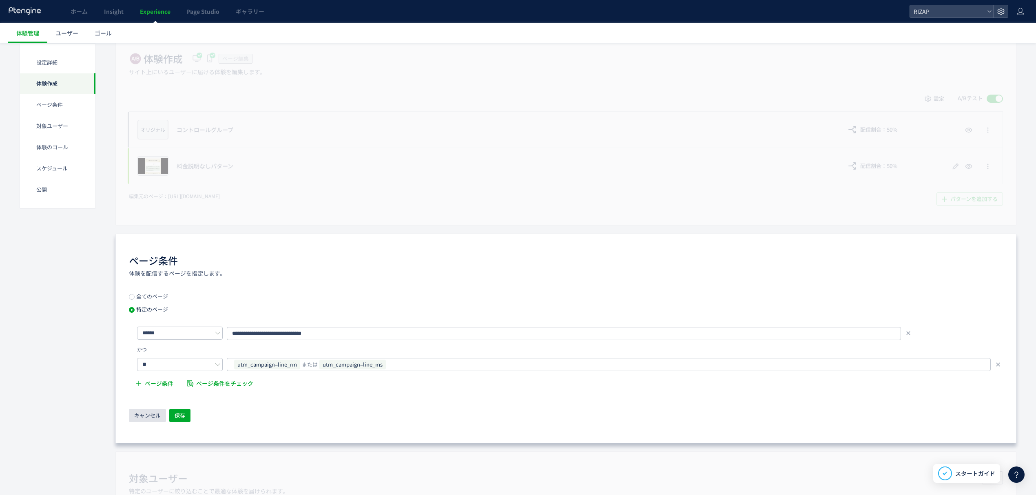
click at [161, 411] on button "キャンセル" at bounding box center [147, 415] width 37 height 13
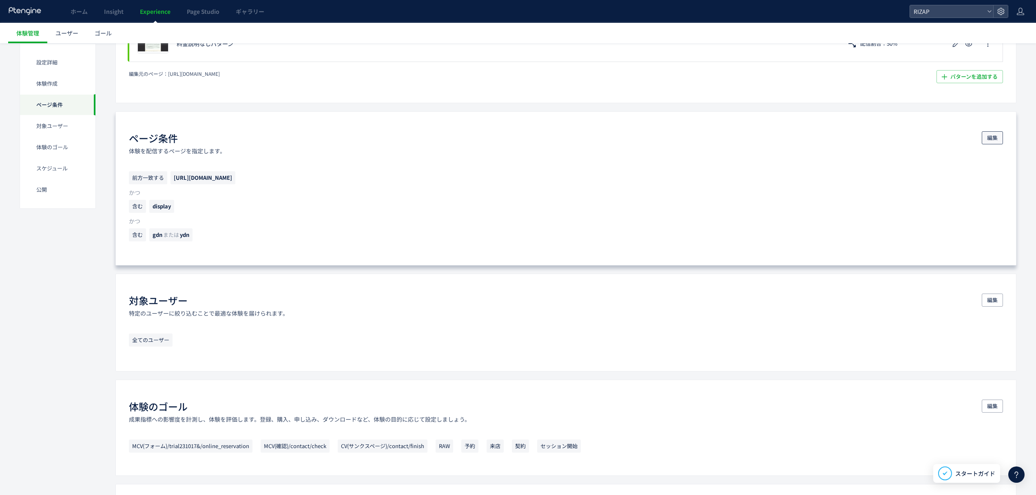
click at [988, 134] on span "編集" at bounding box center [993, 137] width 11 height 13
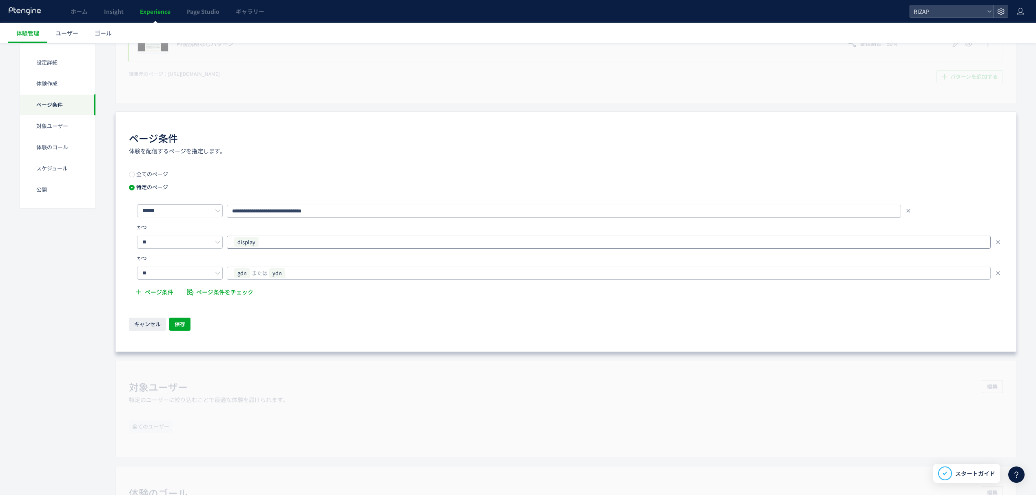
click at [288, 242] on div "display" at bounding box center [605, 242] width 745 height 12
type input "**********"
click at [415, 244] on input "text" at bounding box center [668, 242] width 621 height 10
paste input "**********"
type input "**********"
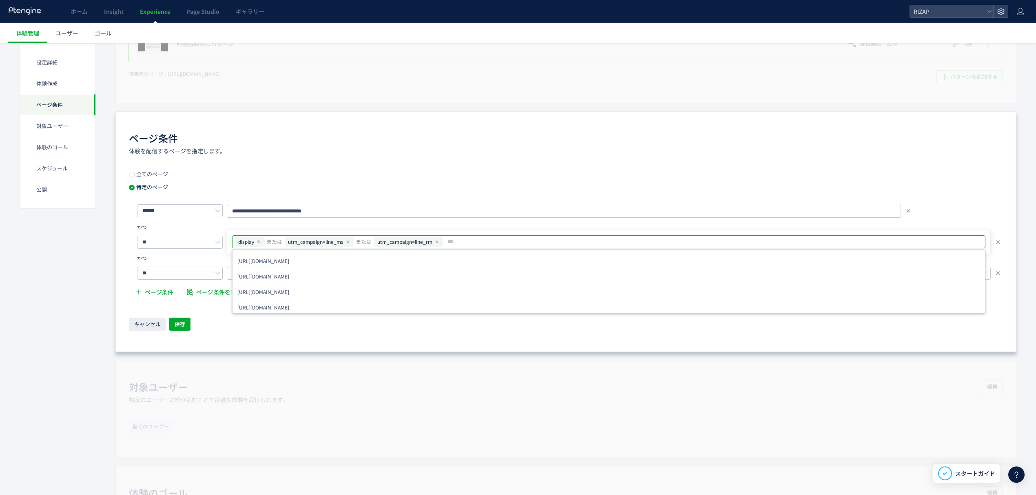
click at [257, 244] on icon at bounding box center [258, 242] width 5 height 5
click at [304, 340] on div "**********" at bounding box center [565, 231] width 901 height 241
click at [997, 274] on icon at bounding box center [998, 273] width 7 height 7
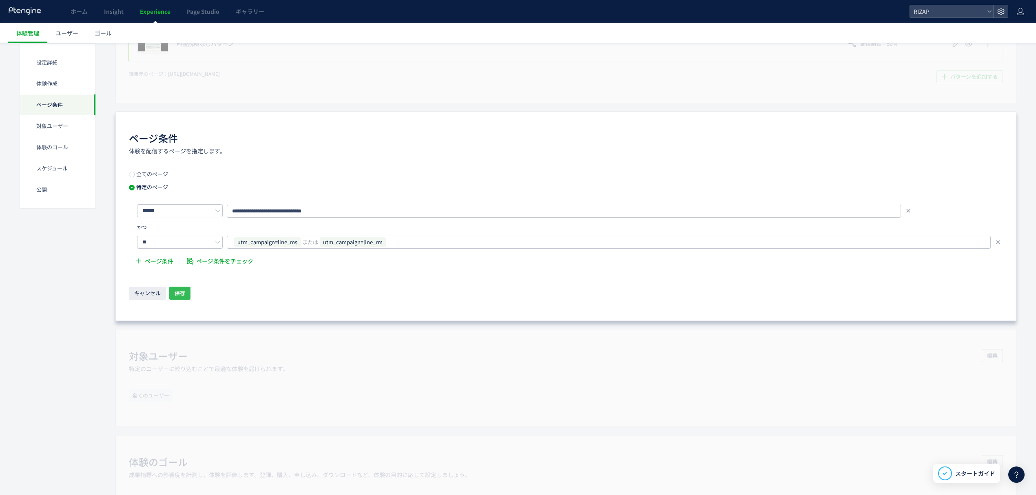
click at [182, 293] on span "保存" at bounding box center [180, 293] width 11 height 13
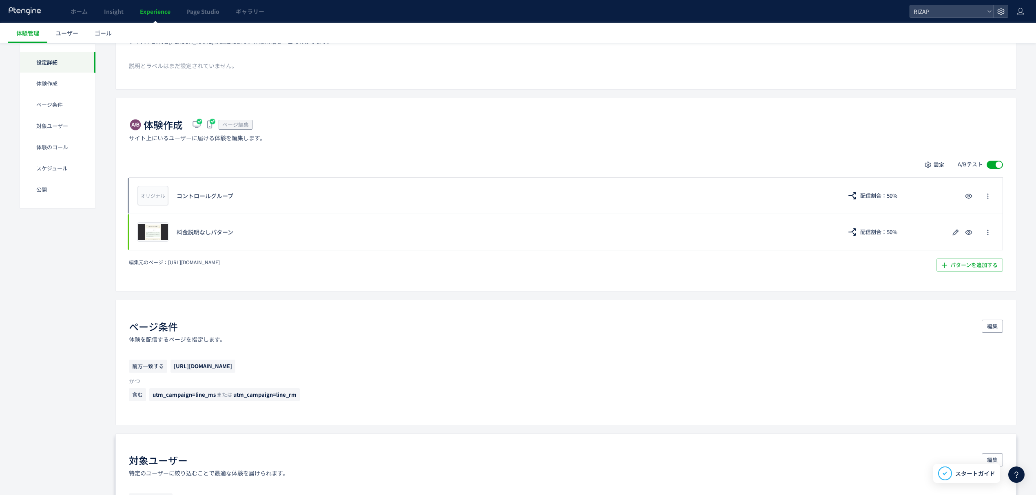
scroll to position [0, 0]
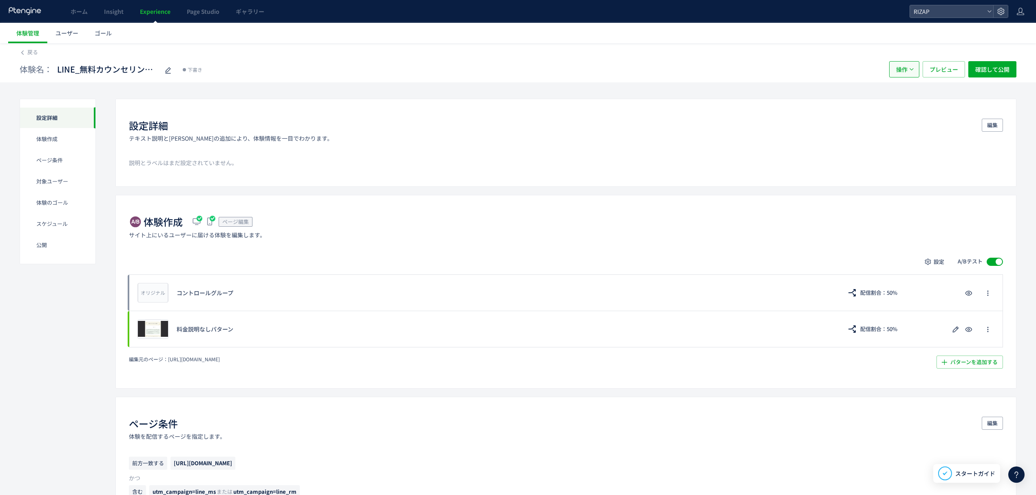
click at [910, 67] on span "button" at bounding box center [912, 69] width 5 height 5
click at [782, 67] on div "体験名： LINE_無料カウンセリング記事LP_料金説明ありVSなし版(copy) 下書き" at bounding box center [451, 69] width 862 height 16
